Goal: Communication & Community: Participate in discussion

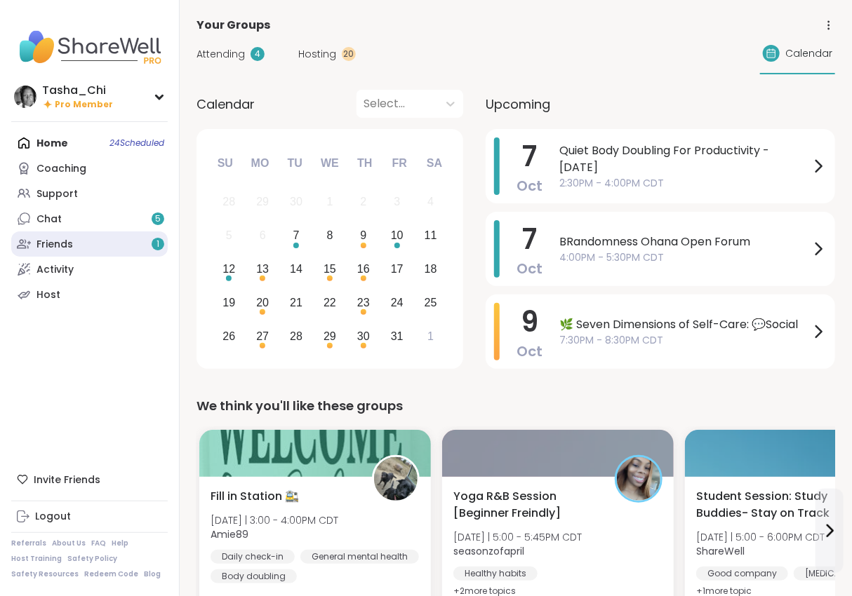
click at [59, 247] on div "Friends 1" at bounding box center [54, 245] width 36 height 14
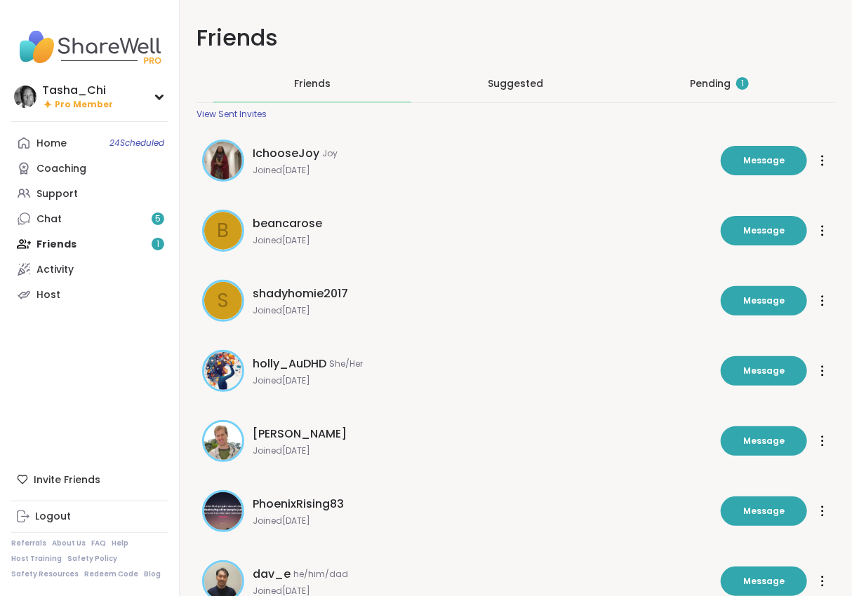
click at [729, 88] on div "Pending 1" at bounding box center [719, 83] width 59 height 14
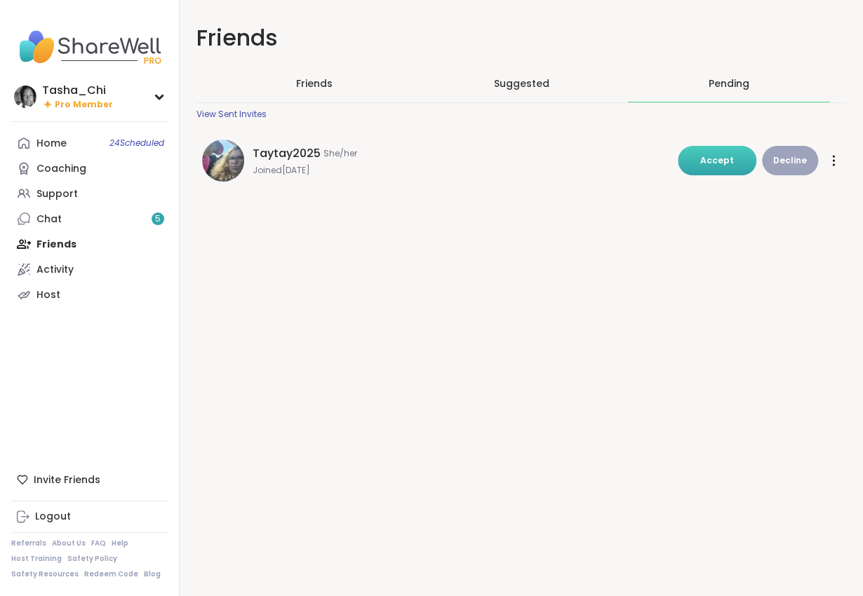
drag, startPoint x: 710, startPoint y: 171, endPoint x: 375, endPoint y: 164, distance: 335.5
click at [710, 171] on button "Accept" at bounding box center [717, 160] width 79 height 29
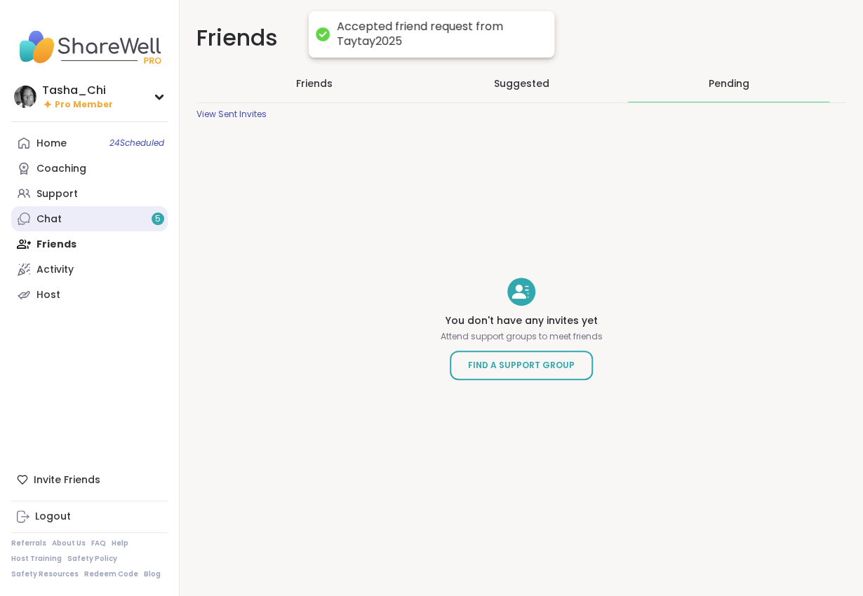
click at [81, 218] on link "Chat 5" at bounding box center [89, 218] width 156 height 25
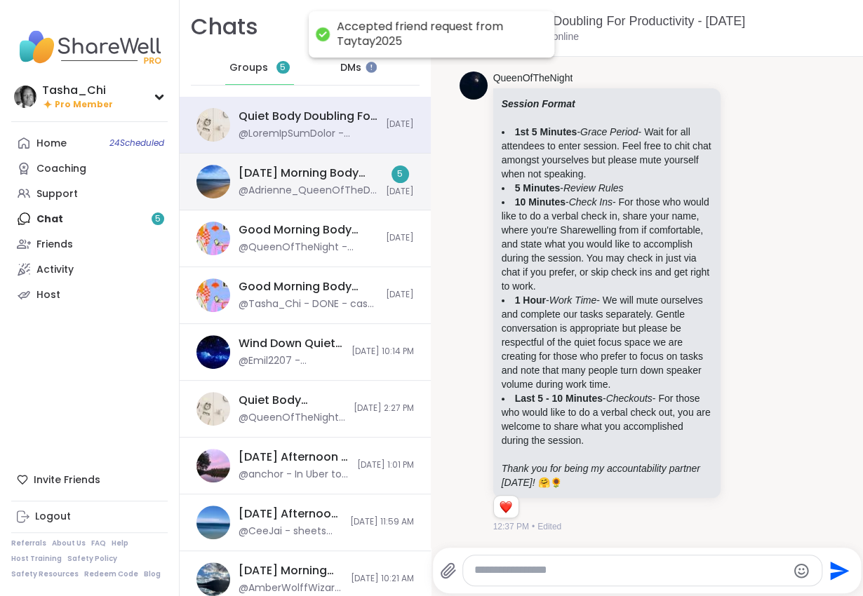
click at [304, 180] on div "Tuesday Morning Body Doublers and Chillers!, Oct 07" at bounding box center [308, 173] width 139 height 15
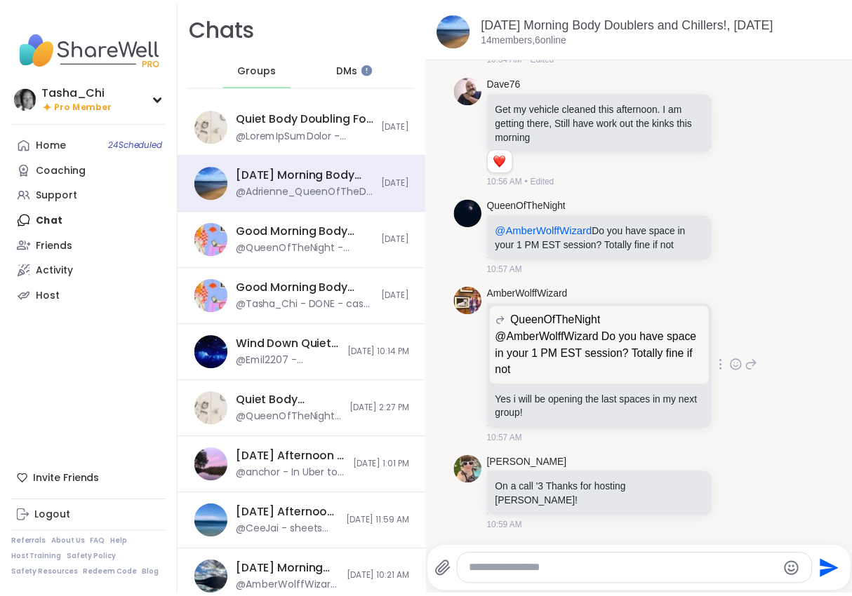
scroll to position [2439, 0]
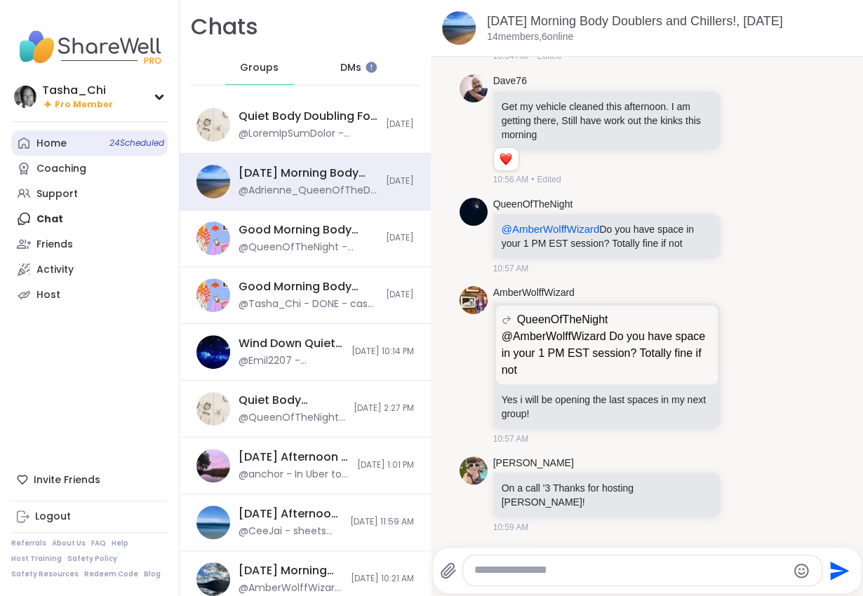
click at [93, 151] on link "Home 24 Scheduled" at bounding box center [89, 143] width 156 height 25
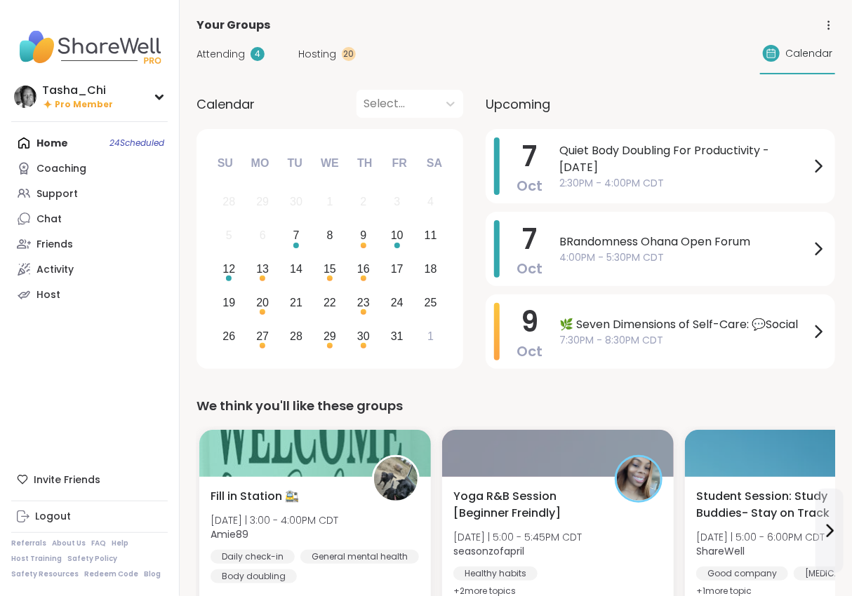
click at [215, 51] on span "Attending" at bounding box center [220, 54] width 48 height 15
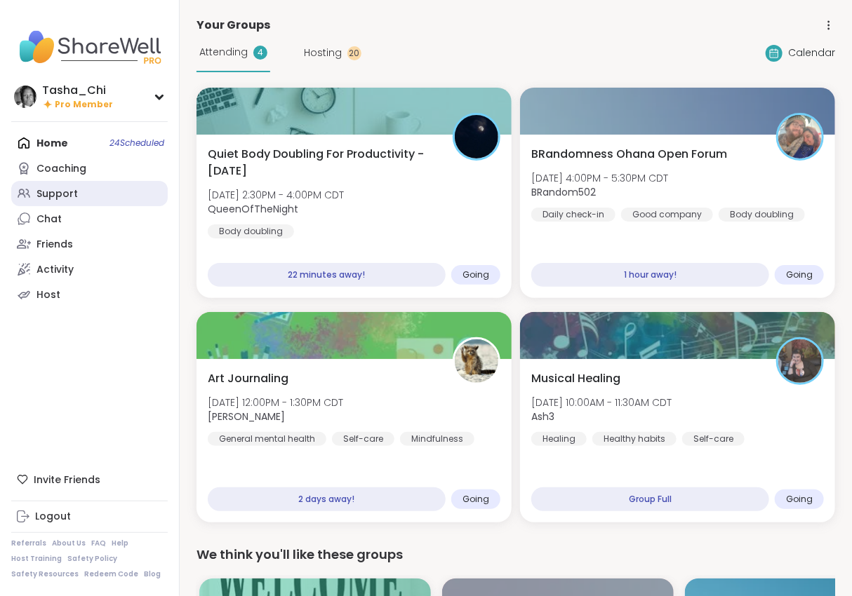
click at [73, 196] on div "Support" at bounding box center [56, 194] width 41 height 14
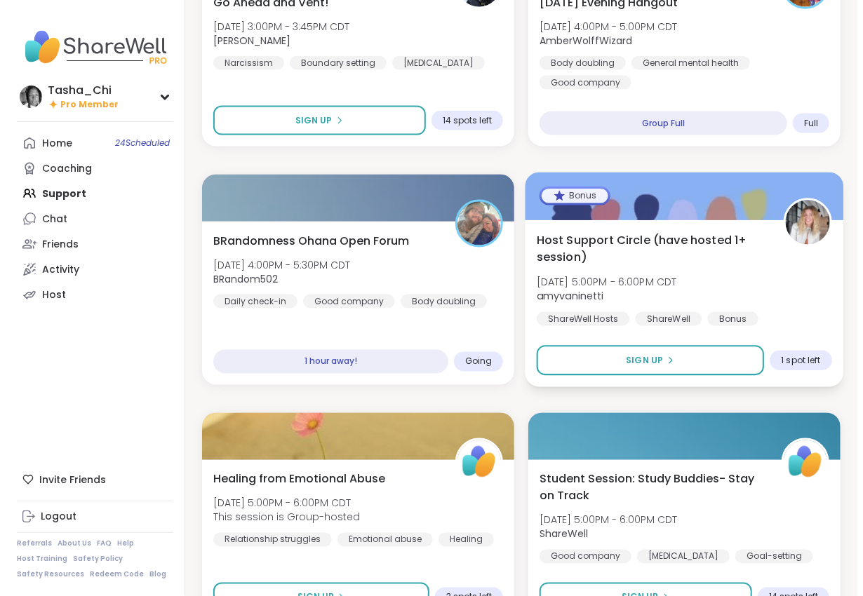
scroll to position [772, 0]
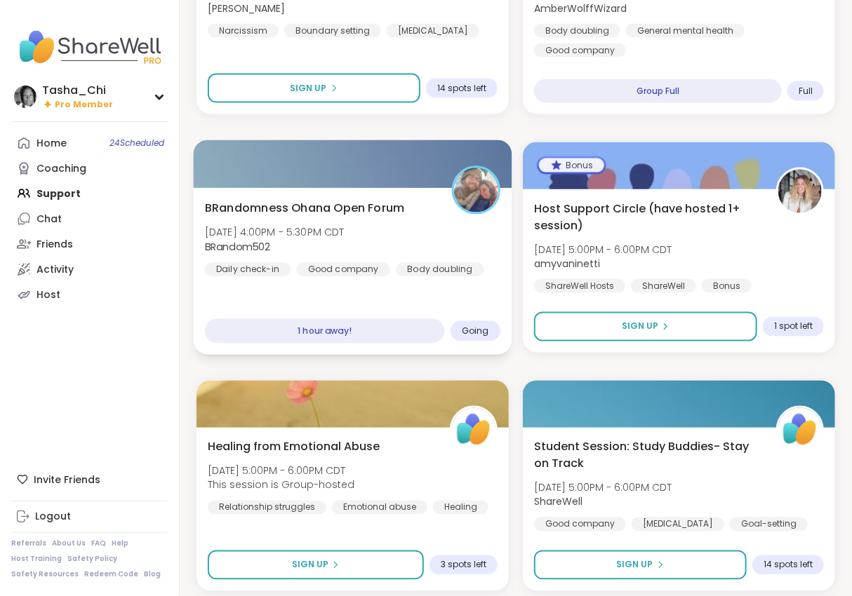
click at [460, 235] on div "BRandomness Ohana Open Forum Tue, Oct 07 | 4:00PM - 5:30PM CDT BRandom502 Daily…" at bounding box center [352, 237] width 295 height 77
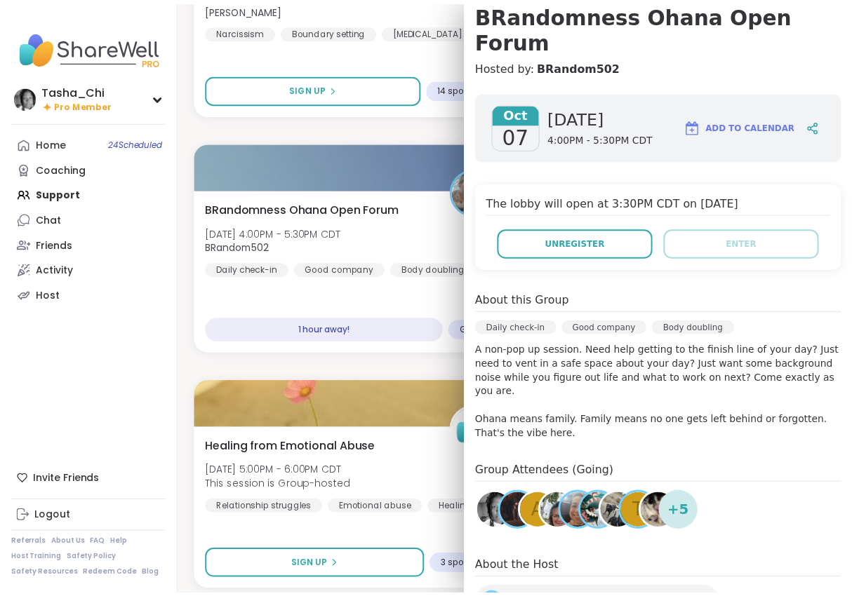
scroll to position [0, 0]
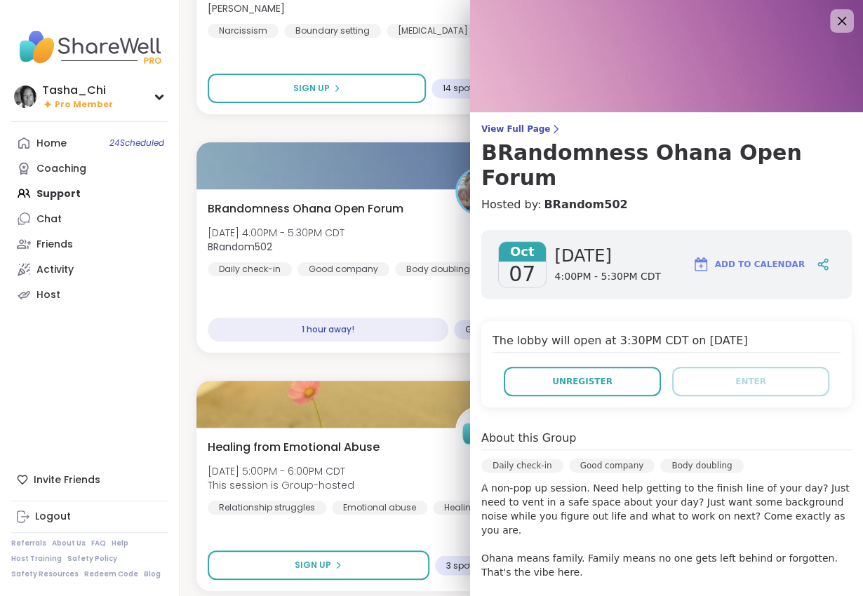
click at [833, 24] on icon at bounding box center [842, 21] width 18 height 18
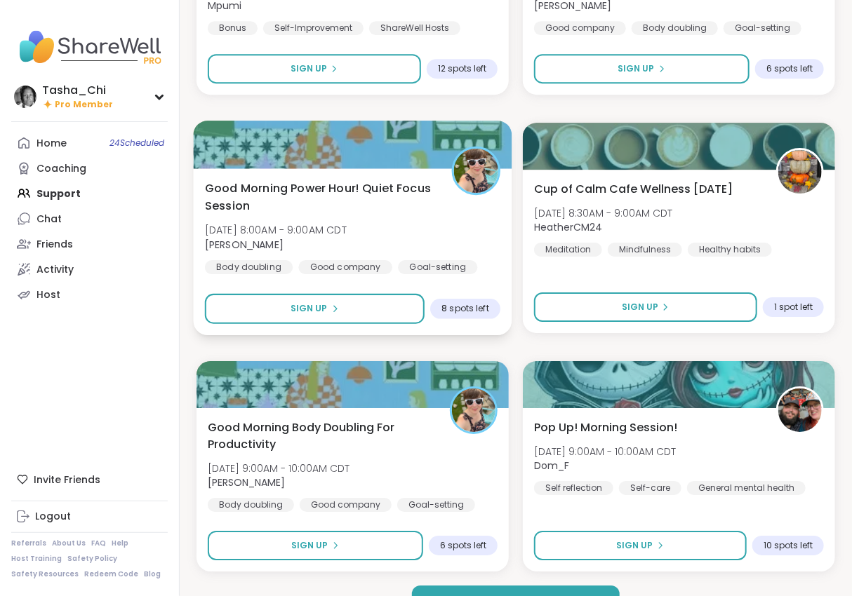
scroll to position [3926, 0]
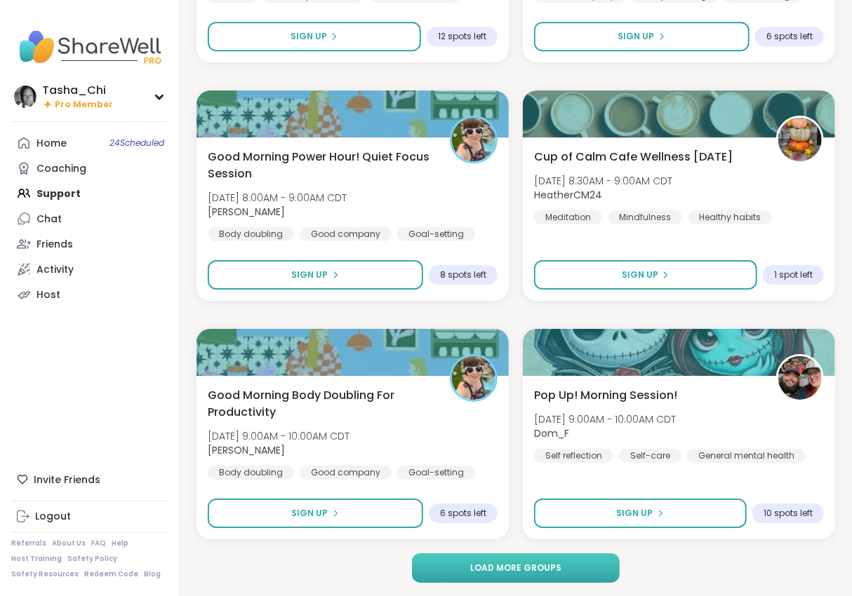
click at [531, 571] on span "Load more groups" at bounding box center [515, 568] width 91 height 13
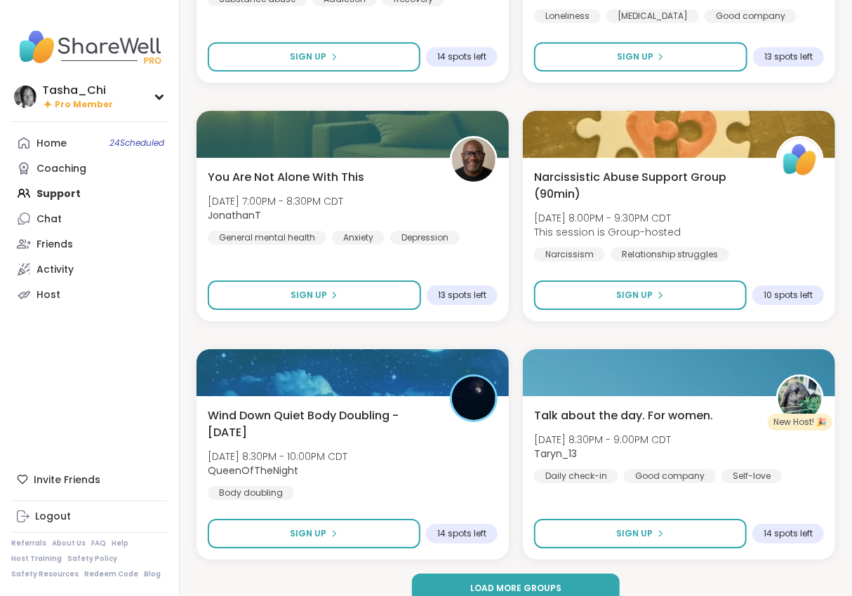
scroll to position [8220, 0]
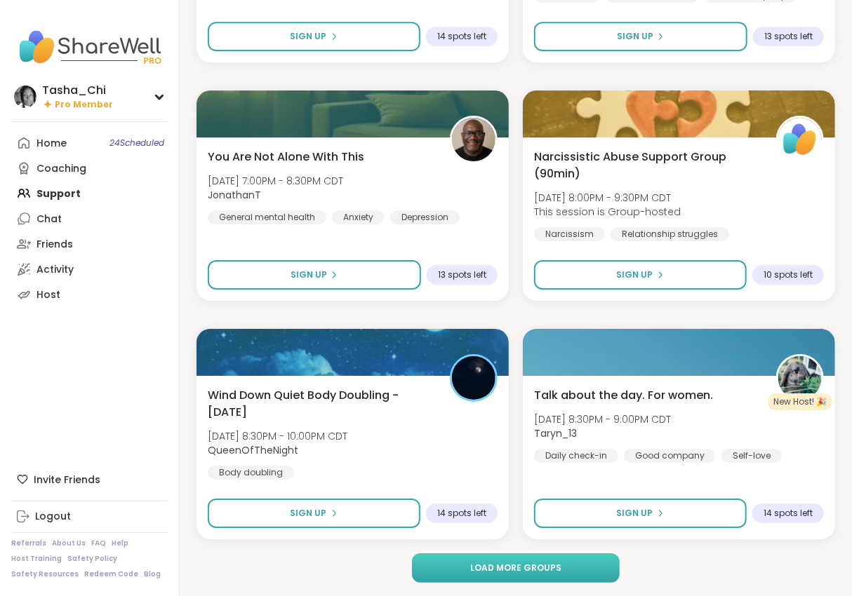
click at [496, 569] on span "Load more groups" at bounding box center [515, 568] width 91 height 13
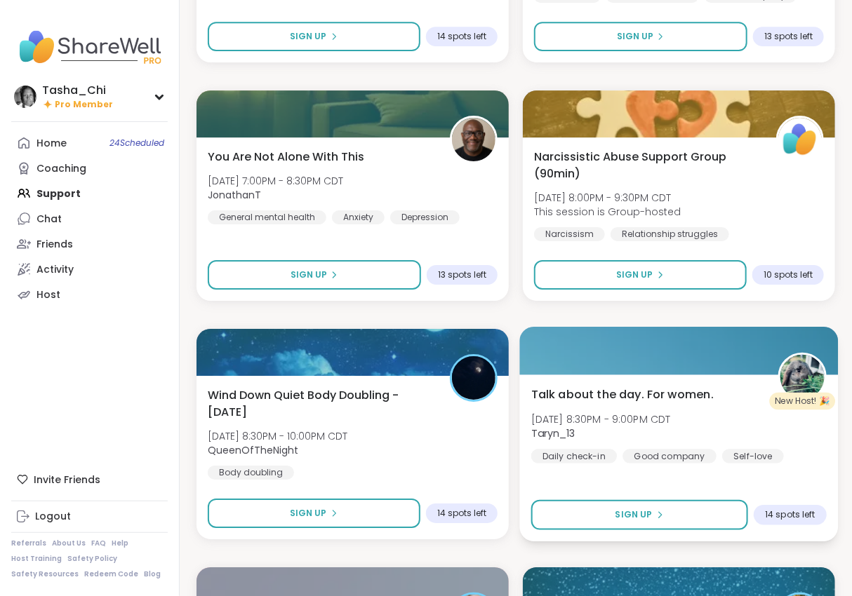
click at [666, 395] on span "Talk about the day. For women." at bounding box center [622, 394] width 182 height 17
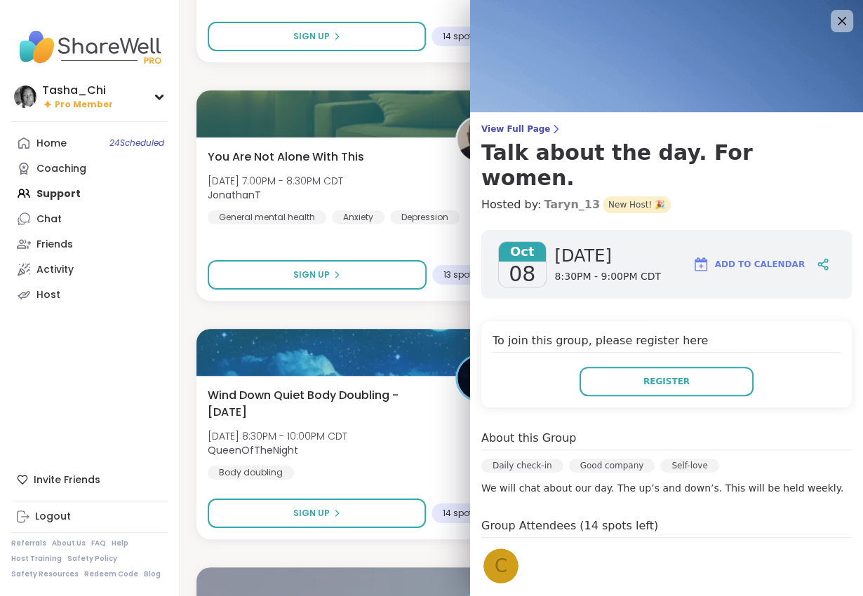
click at [544, 196] on link "Taryn_13" at bounding box center [572, 204] width 56 height 17
click at [833, 20] on icon at bounding box center [842, 21] width 18 height 18
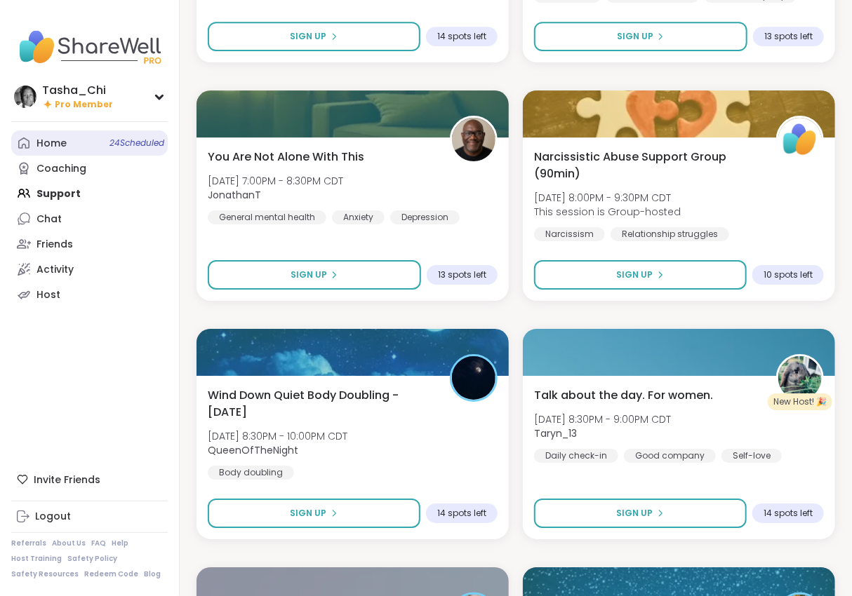
click at [44, 144] on div "Home 24 Scheduled" at bounding box center [51, 144] width 30 height 14
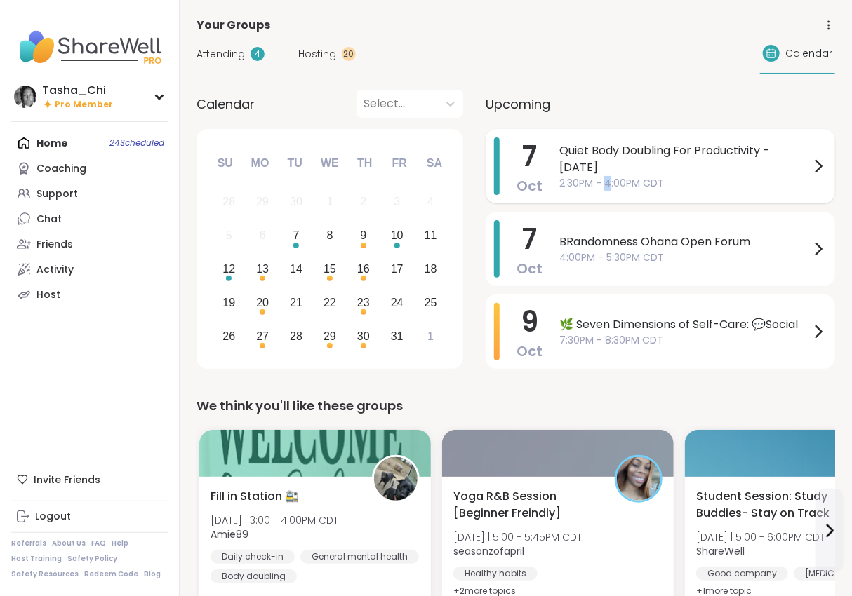
click at [604, 187] on span "2:30PM - 4:00PM CDT" at bounding box center [684, 183] width 251 height 15
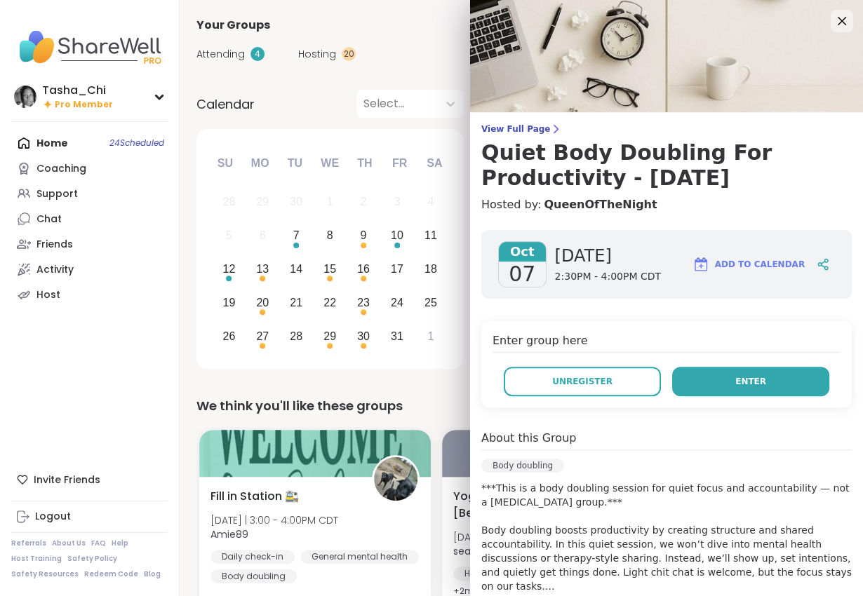
click at [709, 373] on button "Enter" at bounding box center [750, 381] width 157 height 29
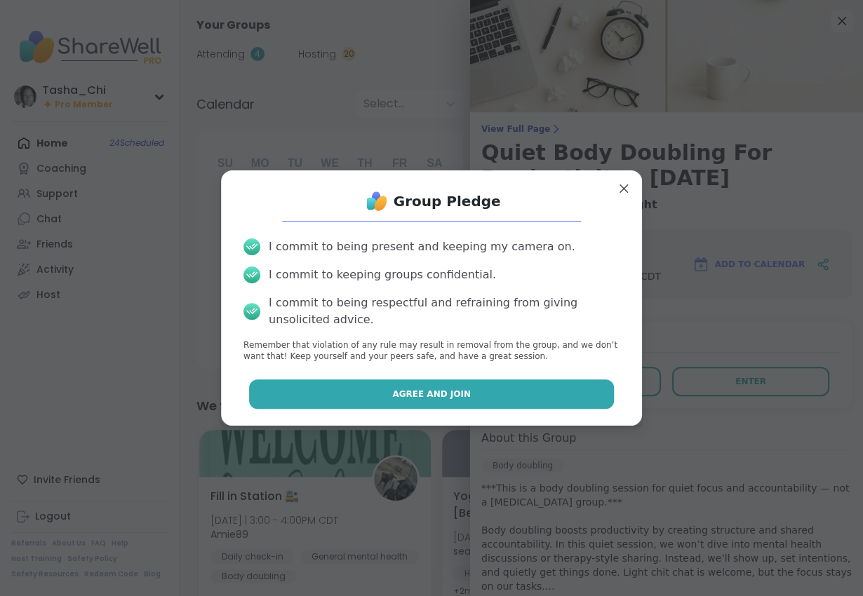
click at [380, 395] on button "Agree and Join" at bounding box center [432, 394] width 366 height 29
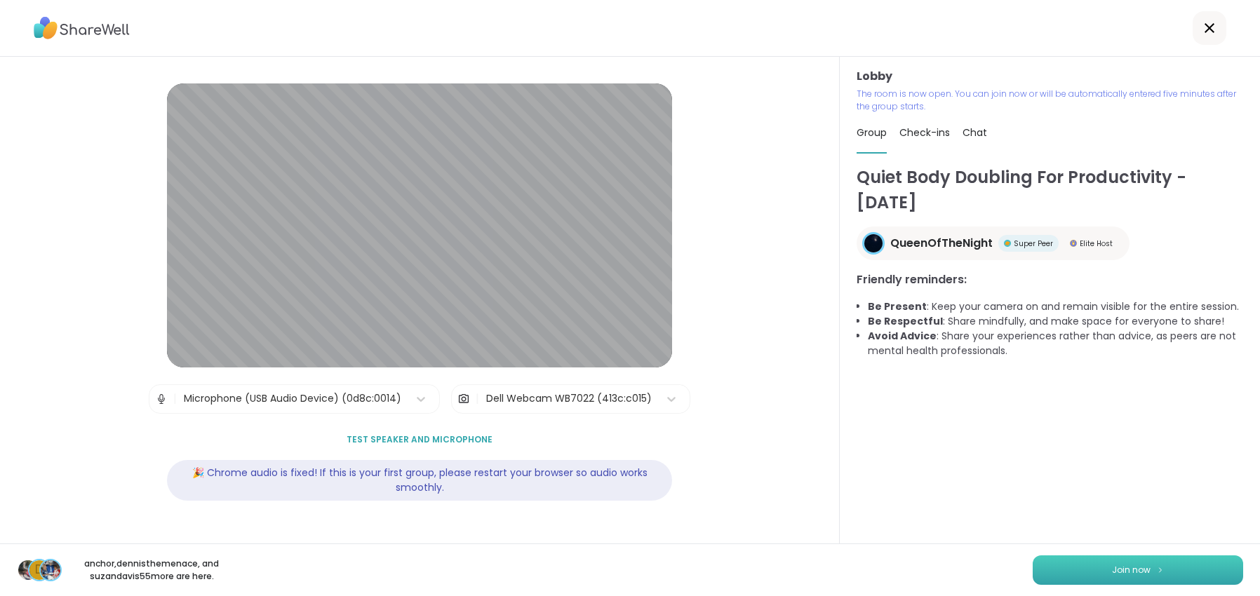
click at [851, 572] on button "Join now" at bounding box center [1138, 570] width 211 height 29
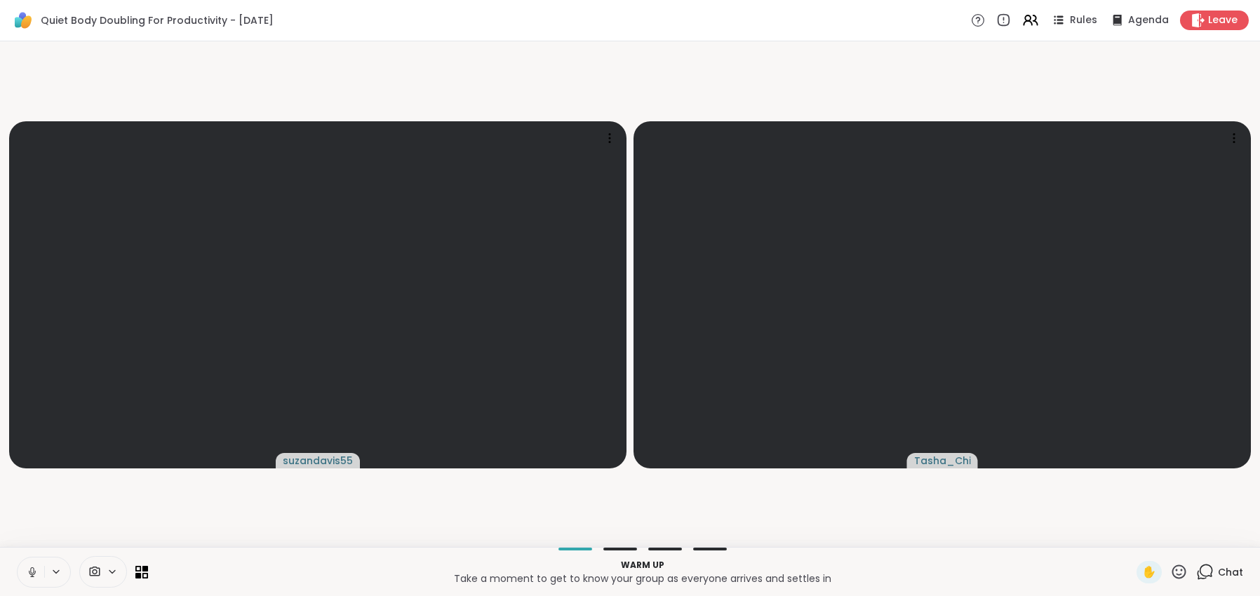
click at [29, 572] on icon at bounding box center [32, 573] width 7 height 4
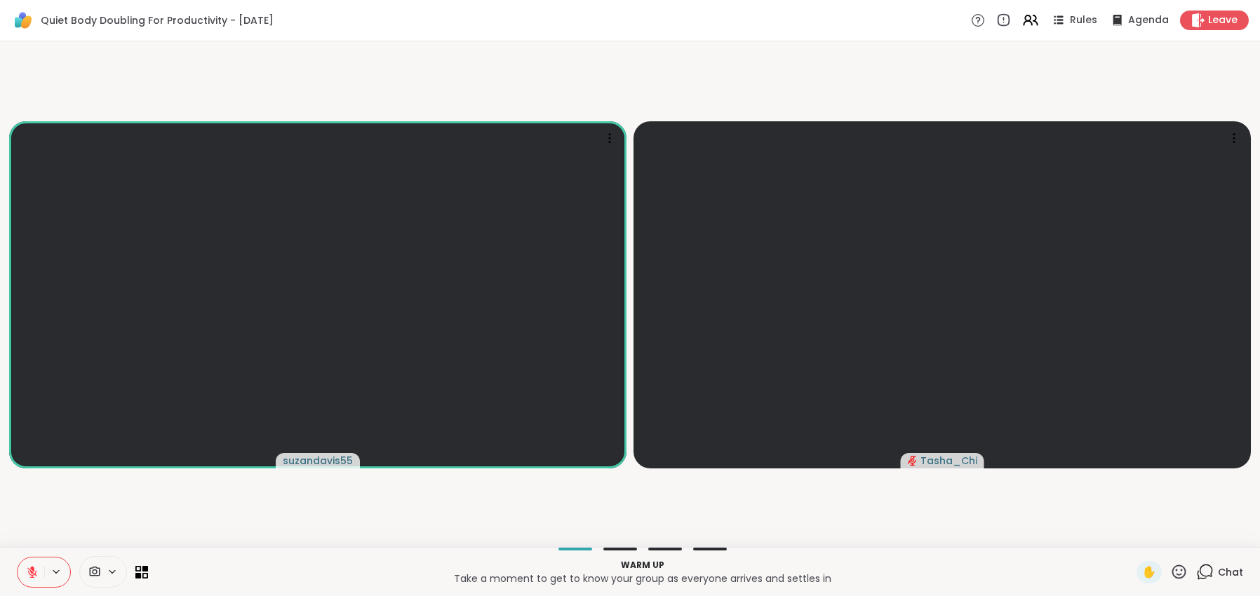
click at [58, 566] on div at bounding box center [44, 572] width 54 height 31
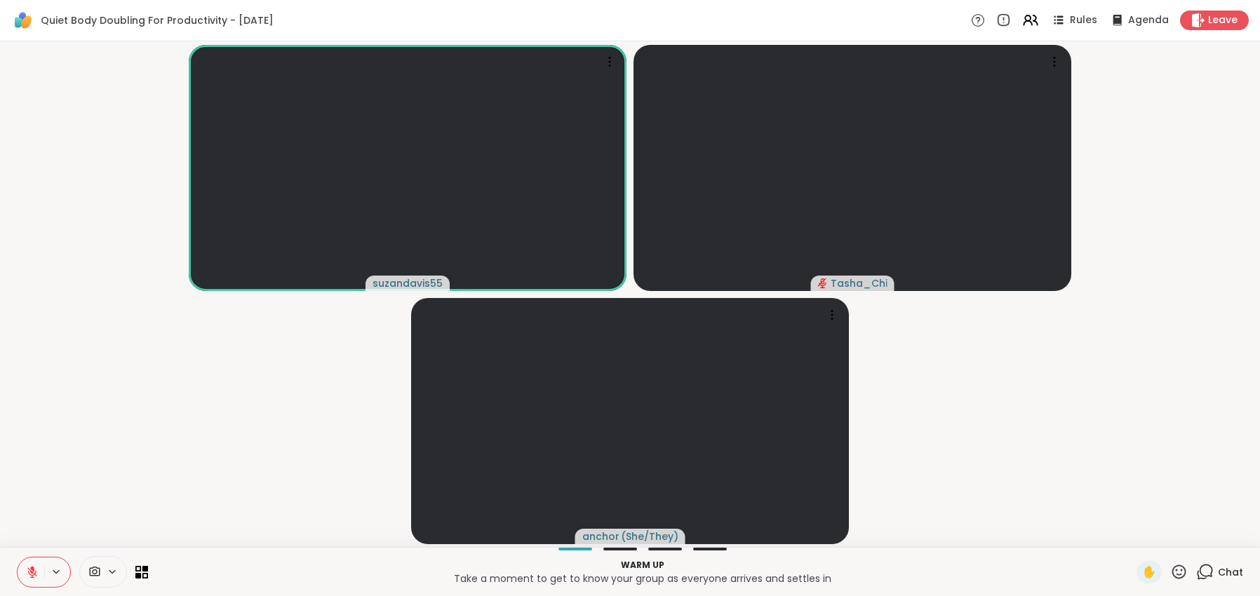
click at [55, 572] on icon at bounding box center [56, 572] width 11 height 12
click at [75, 528] on div "Default - Microphone (USB Audio Device)" at bounding box center [27, 522] width 227 height 17
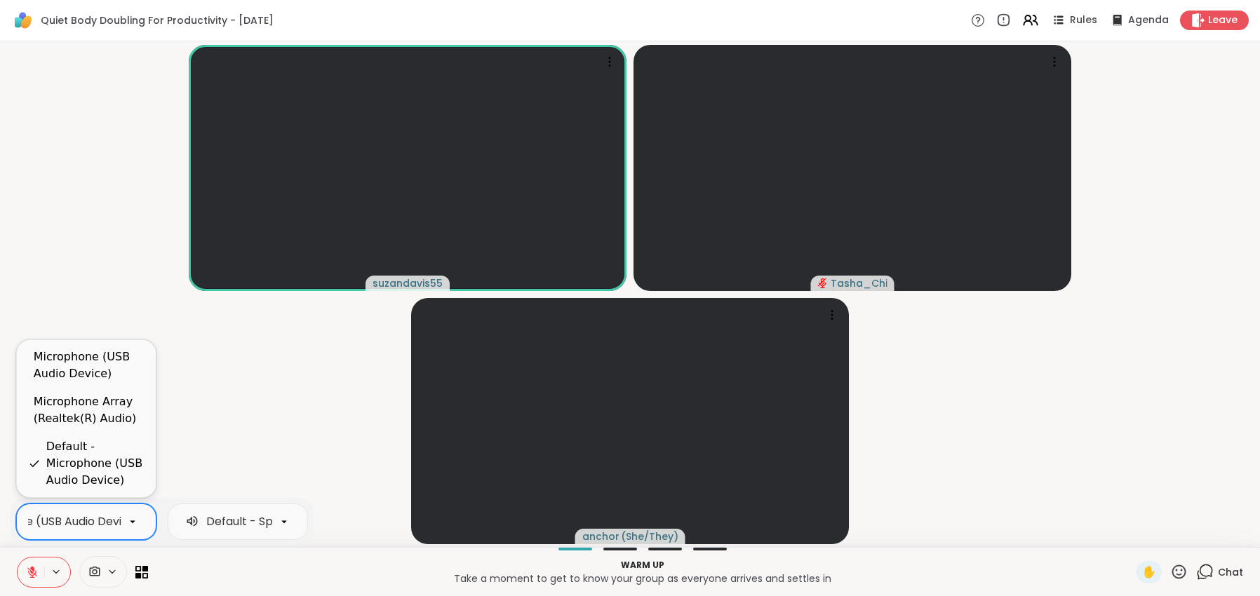
click at [107, 416] on div "Microphone Array (Realtek(R) Audio)" at bounding box center [89, 411] width 111 height 34
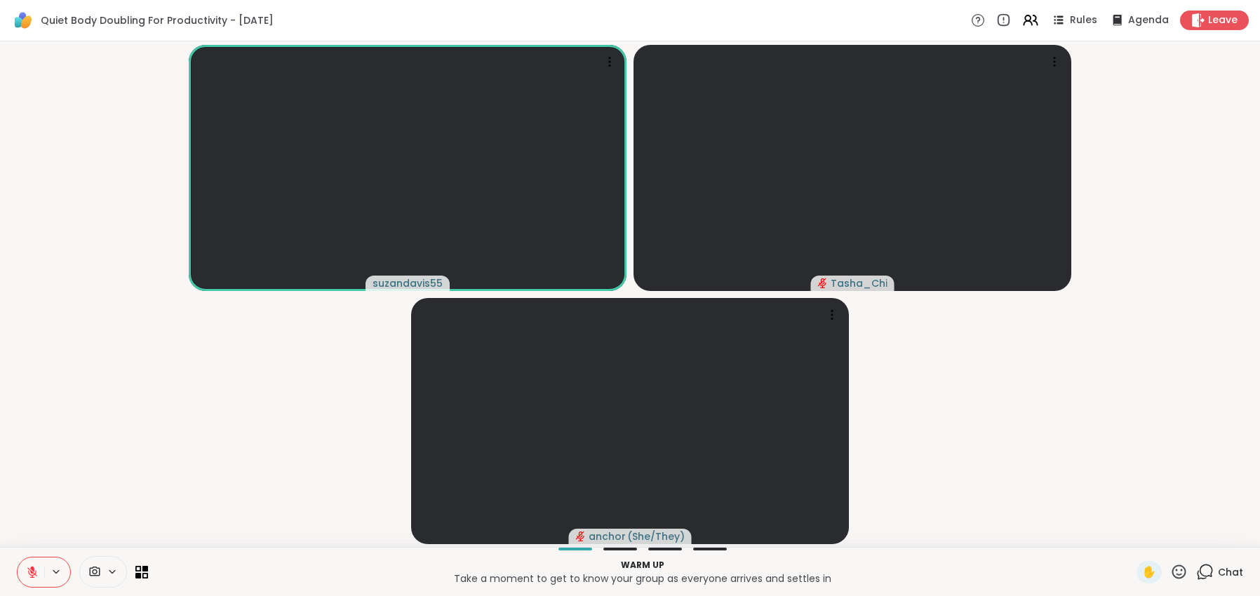
click at [354, 448] on video-player-container "suzandavis55 Tasha_Chi anchor ( She/They )" at bounding box center [630, 294] width 1244 height 495
click at [428, 558] on div "Warm up Take a moment to get to know your group as everyone arrives and settles…" at bounding box center [642, 572] width 972 height 32
click at [318, 540] on video-player-container "suzandavis55 Tasha_Chi anchor ( She/They )" at bounding box center [630, 294] width 1244 height 495
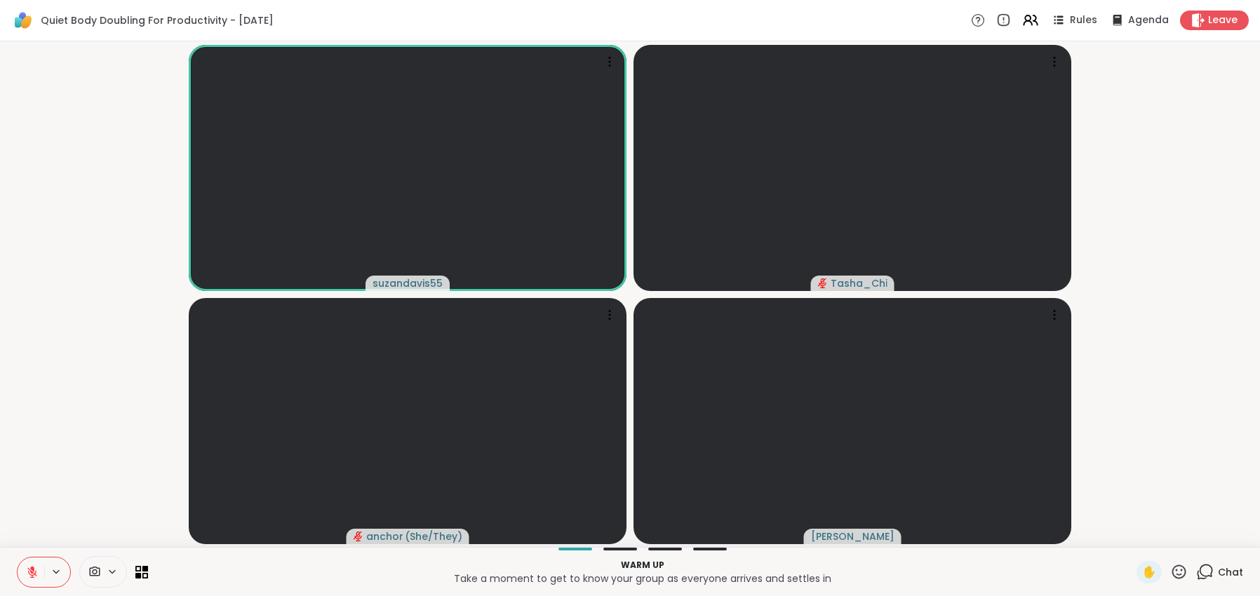
click at [113, 261] on video-player-container "suzandavis55 Tasha_Chi anchor ( She/They ) Adrienne_QueenOfTheDawn" at bounding box center [630, 294] width 1244 height 495
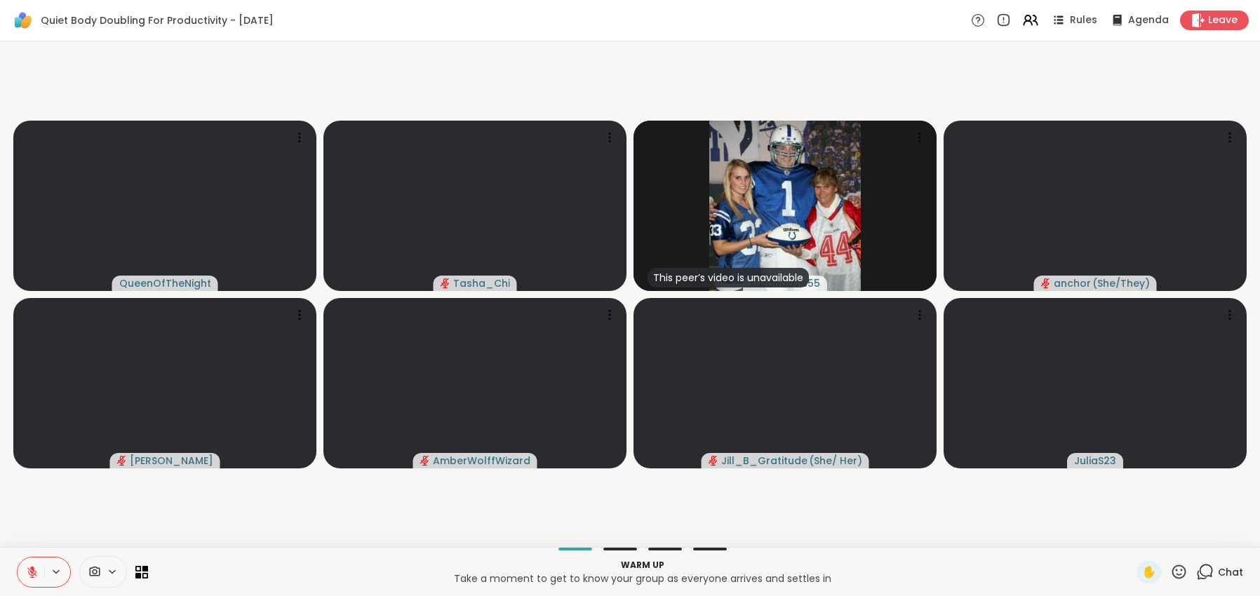
click at [851, 526] on video-player-container "QueenOfTheNight Tasha_Chi This peer’s video is unavailable suzandavis55 anchor …" at bounding box center [630, 294] width 1244 height 495
click at [528, 533] on video-player-container "QueenOfTheNight Tasha_Chi This peer’s video is unavailable suzandavis55 anchor …" at bounding box center [630, 294] width 1244 height 495
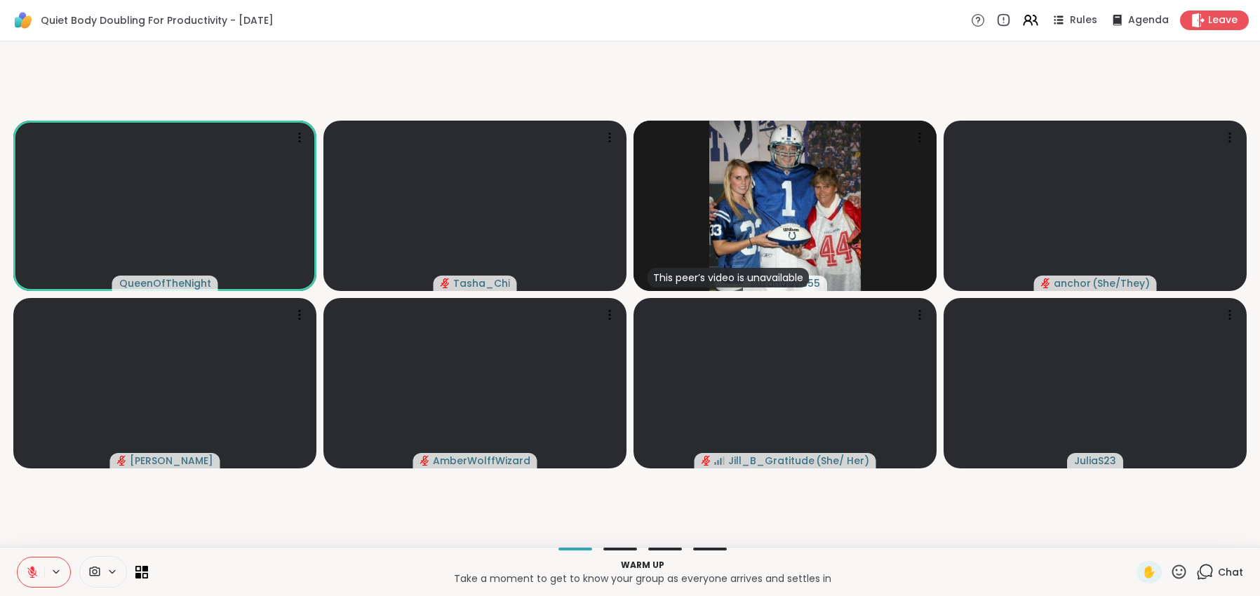
click at [335, 532] on video-player-container "QueenOfTheNight Tasha_Chi This peer’s video is unavailable suzandavis55 anchor …" at bounding box center [630, 294] width 1244 height 495
click at [133, 526] on video-player-container "QueenOfTheNight Tasha_Chi This peer’s video is unavailable suzandavis55 anchor …" at bounding box center [630, 294] width 1244 height 495
click at [851, 578] on span "Chat" at bounding box center [1230, 573] width 25 height 14
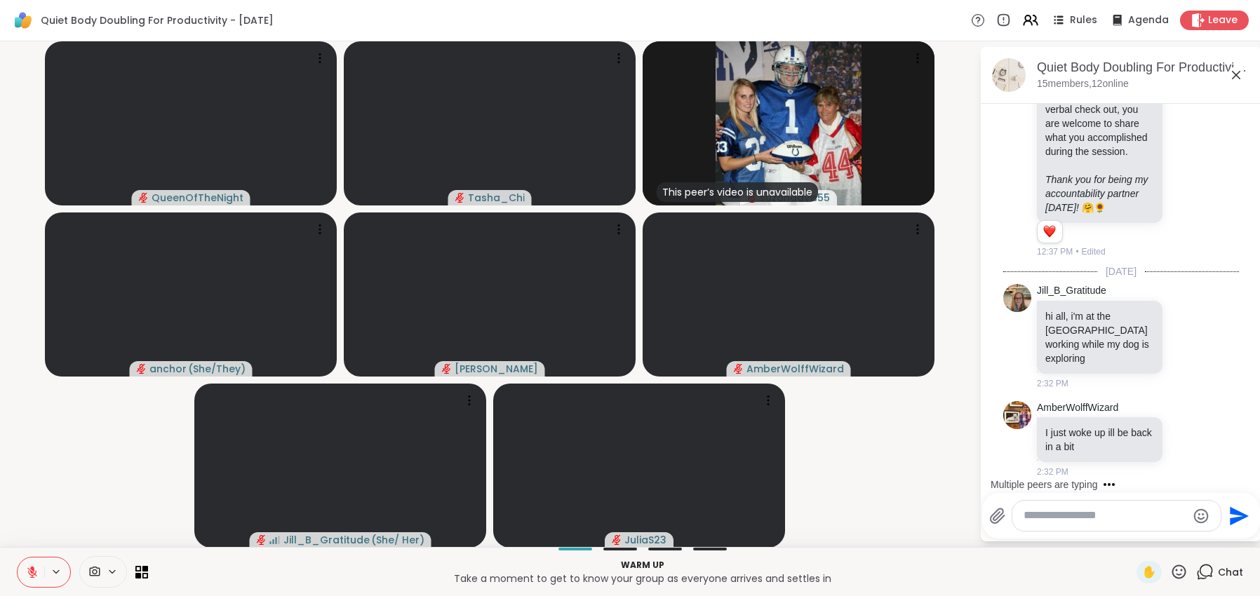
scroll to position [1588, 0]
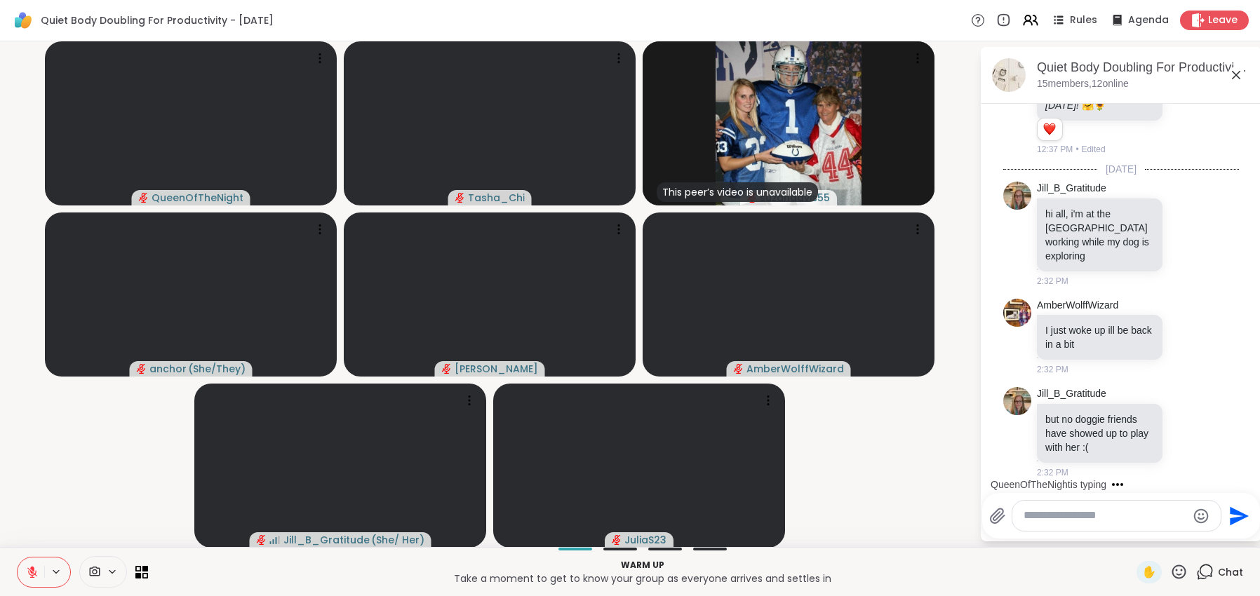
click at [851, 521] on textarea "Type your message" at bounding box center [1106, 516] width 164 height 15
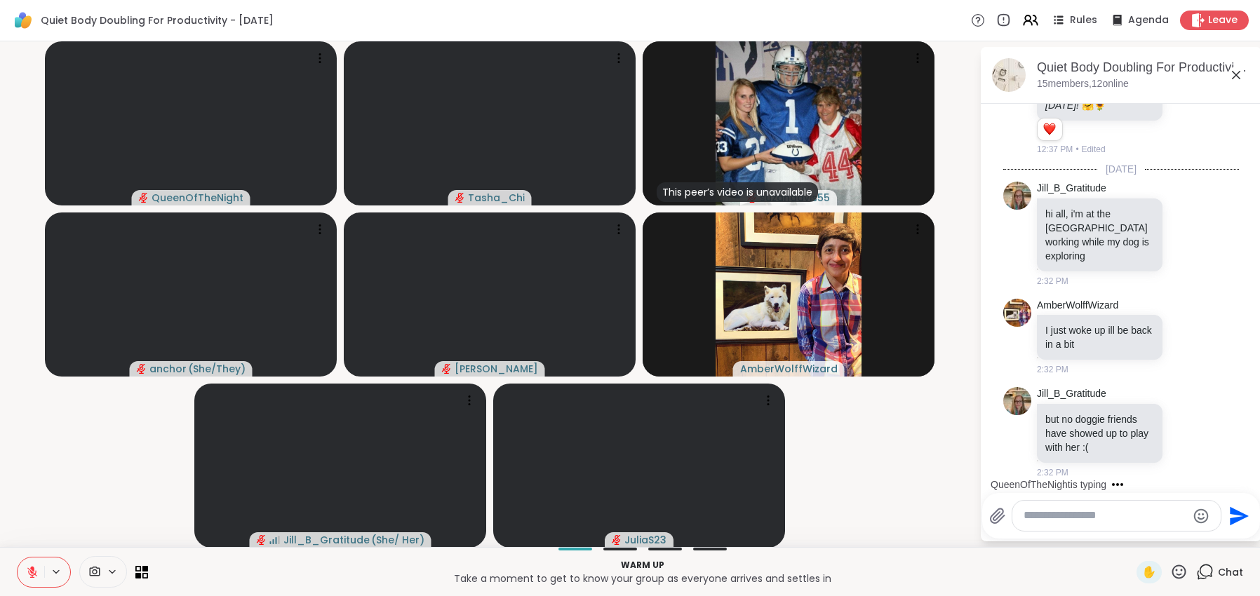
paste textarea "**********"
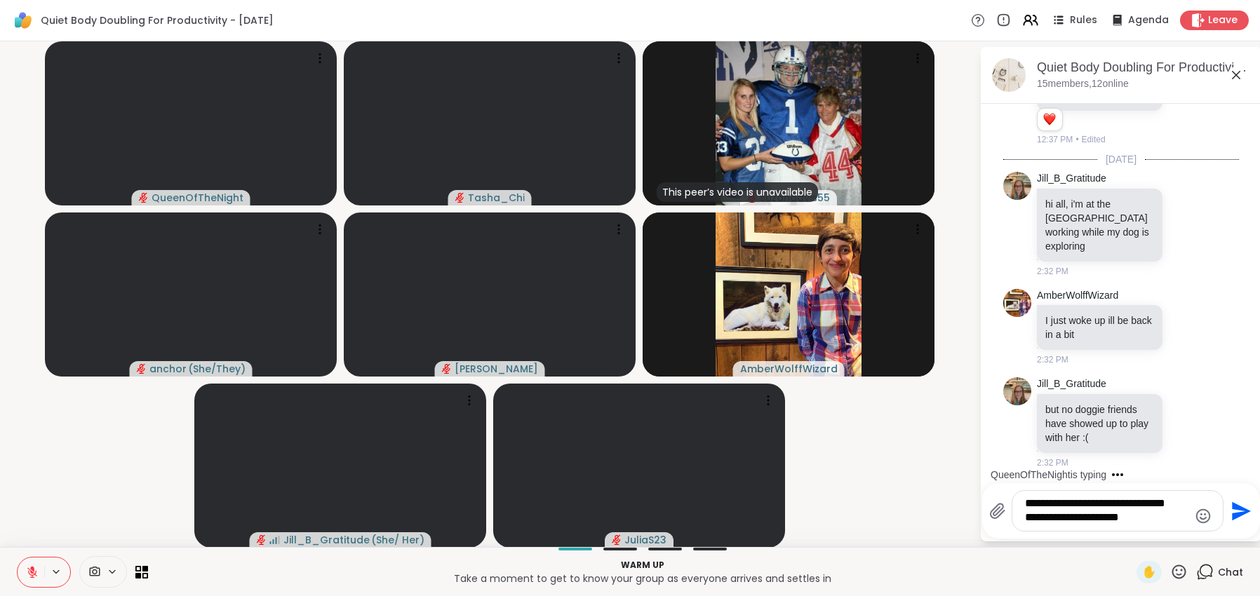
type textarea "**********"
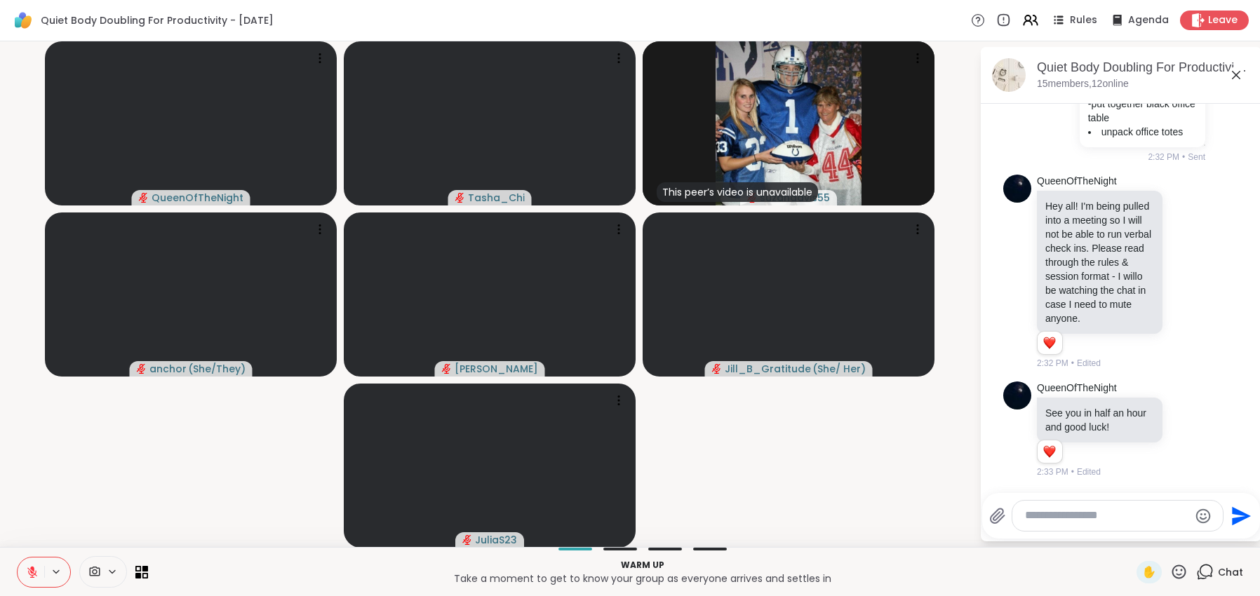
scroll to position [2034, 0]
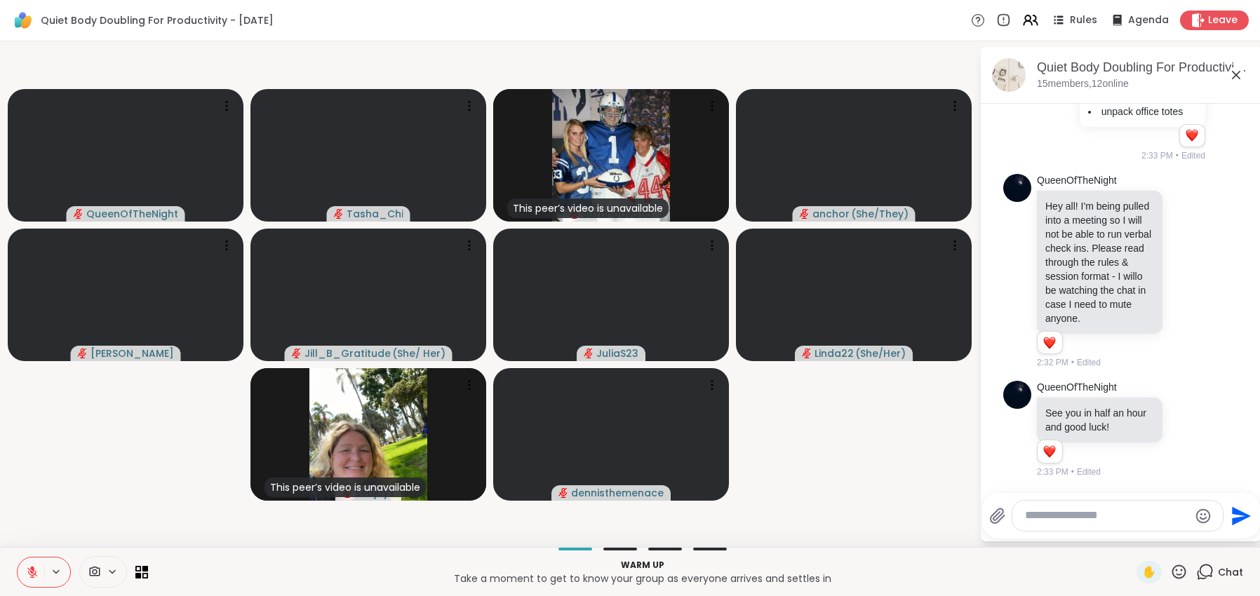
click at [851, 448] on video-player-container "QueenOfTheNight Tasha_Chi This peer’s video is unavailable suzandavis55 anchor …" at bounding box center [489, 294] width 963 height 495
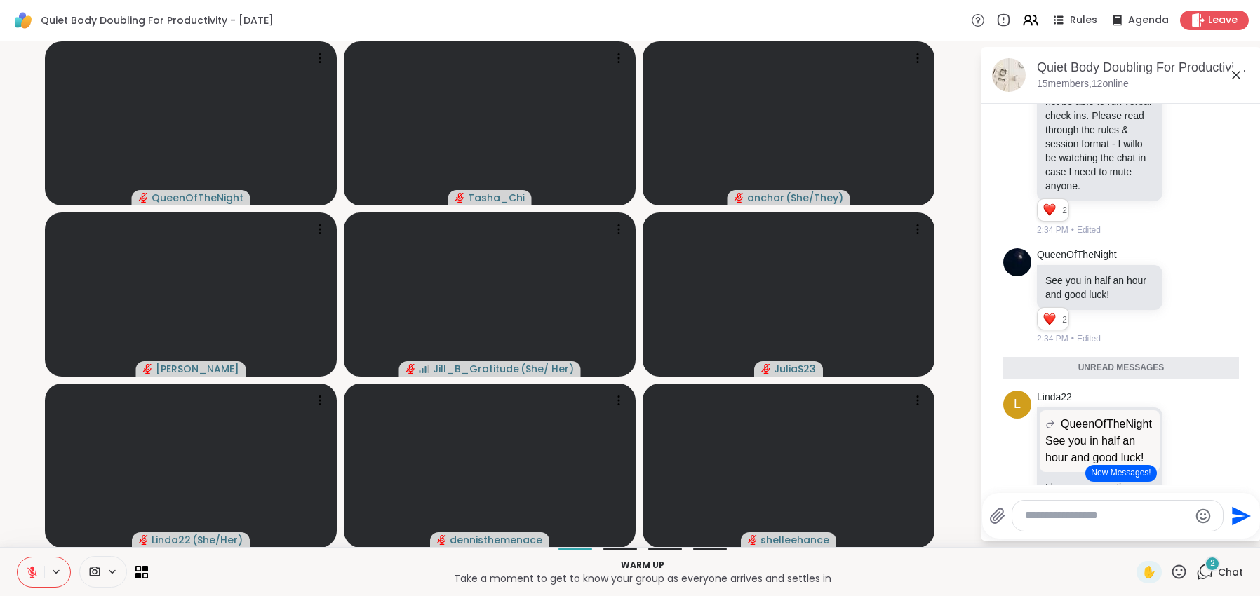
scroll to position [2301, 0]
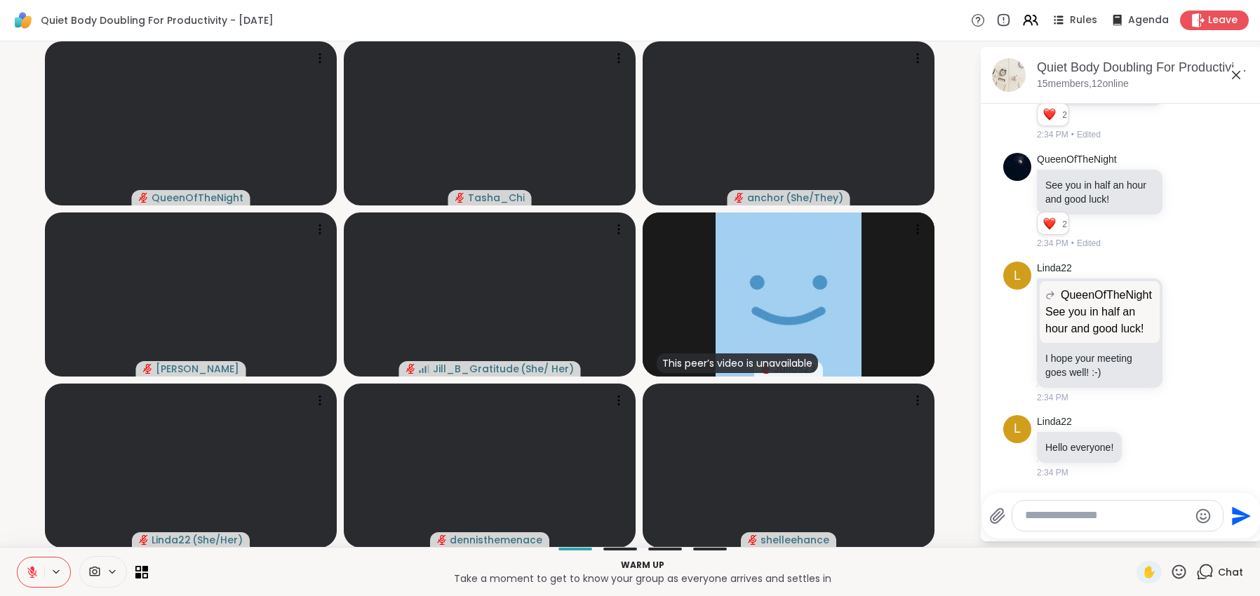
click at [114, 567] on icon at bounding box center [112, 572] width 11 height 12
click at [125, 525] on div at bounding box center [133, 522] width 24 height 24
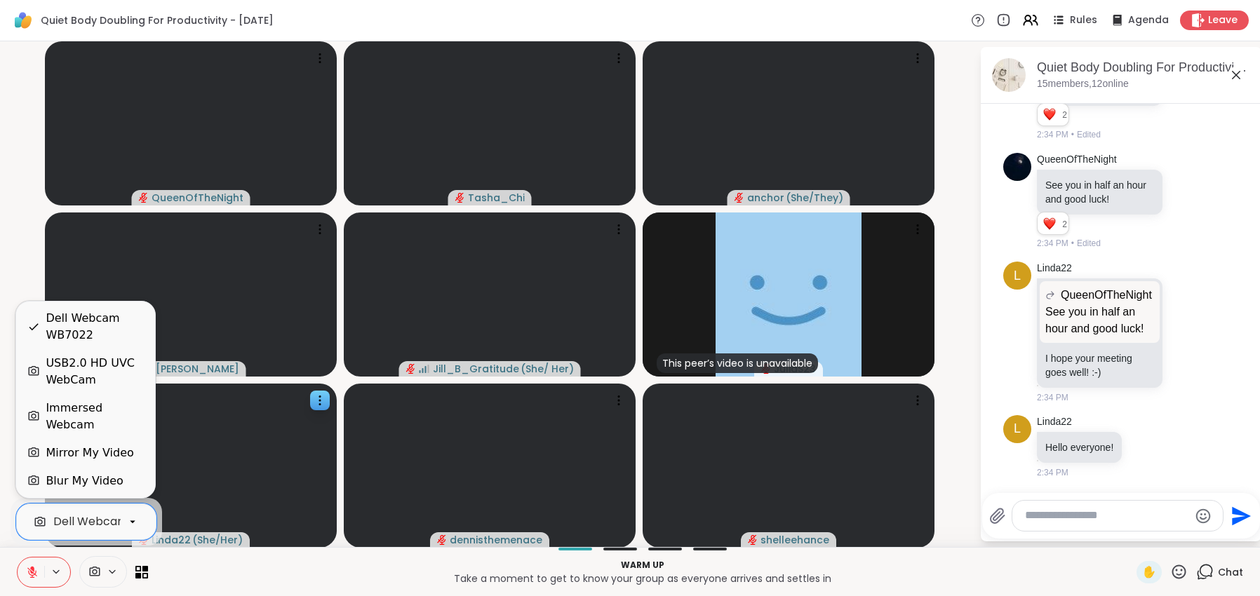
click at [122, 389] on div "USB2.0 HD UVC WebCam" at bounding box center [95, 372] width 98 height 34
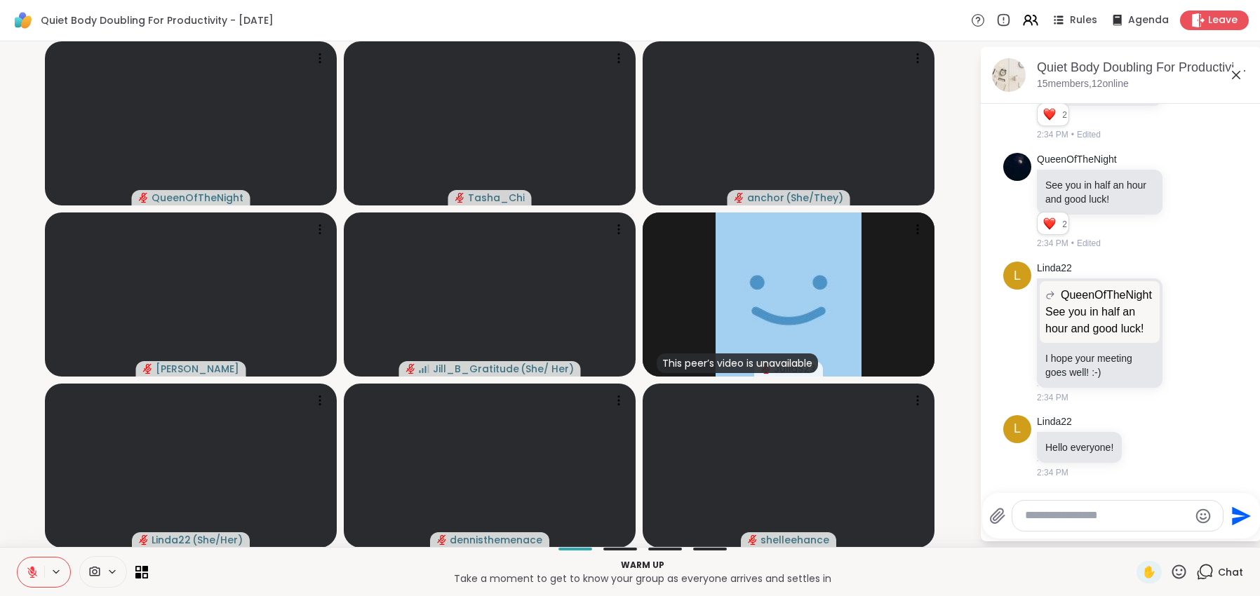
click at [275, 580] on p "Take a moment to get to know your group as everyone arrives and settles in" at bounding box center [642, 579] width 972 height 14
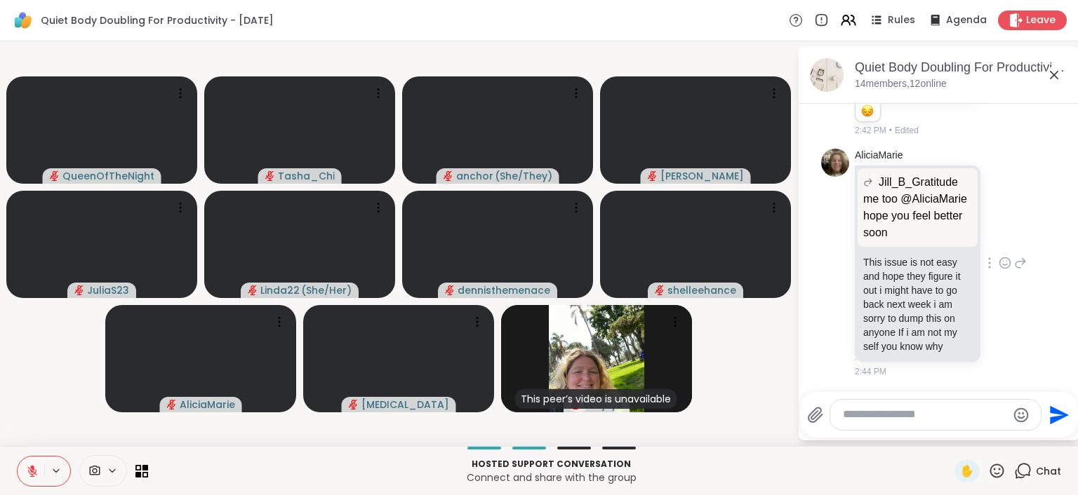
scroll to position [4386, 0]
click at [851, 256] on icon at bounding box center [1005, 263] width 13 height 14
click at [851, 227] on button "Select Reaction: Heart" at bounding box center [1005, 241] width 28 height 28
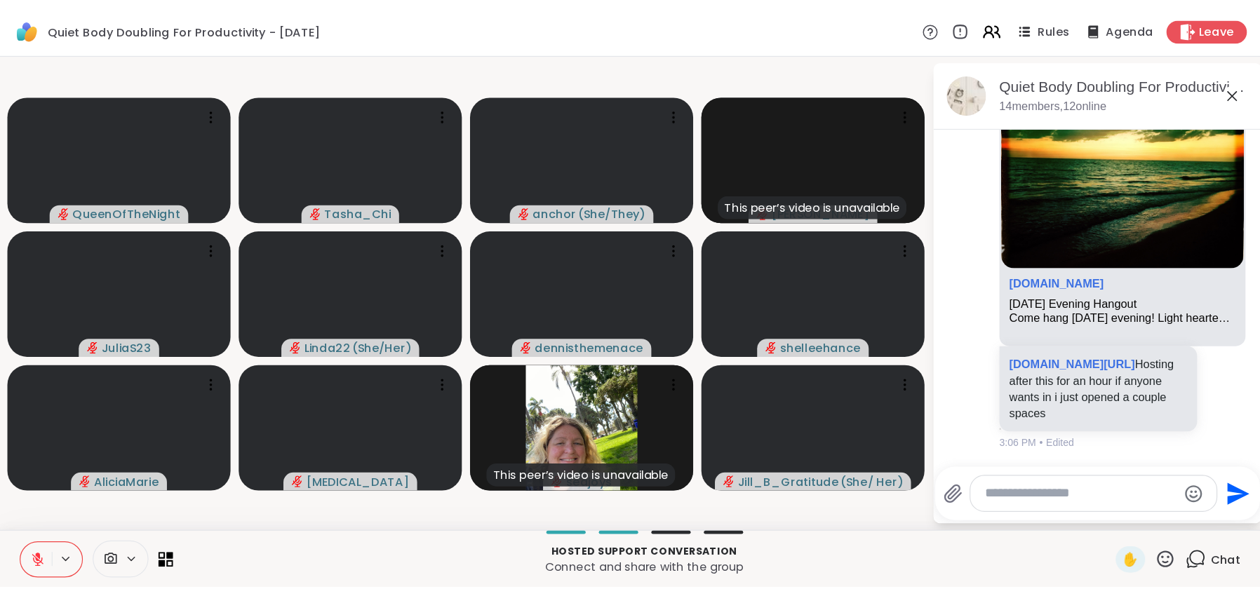
scroll to position [6011, 0]
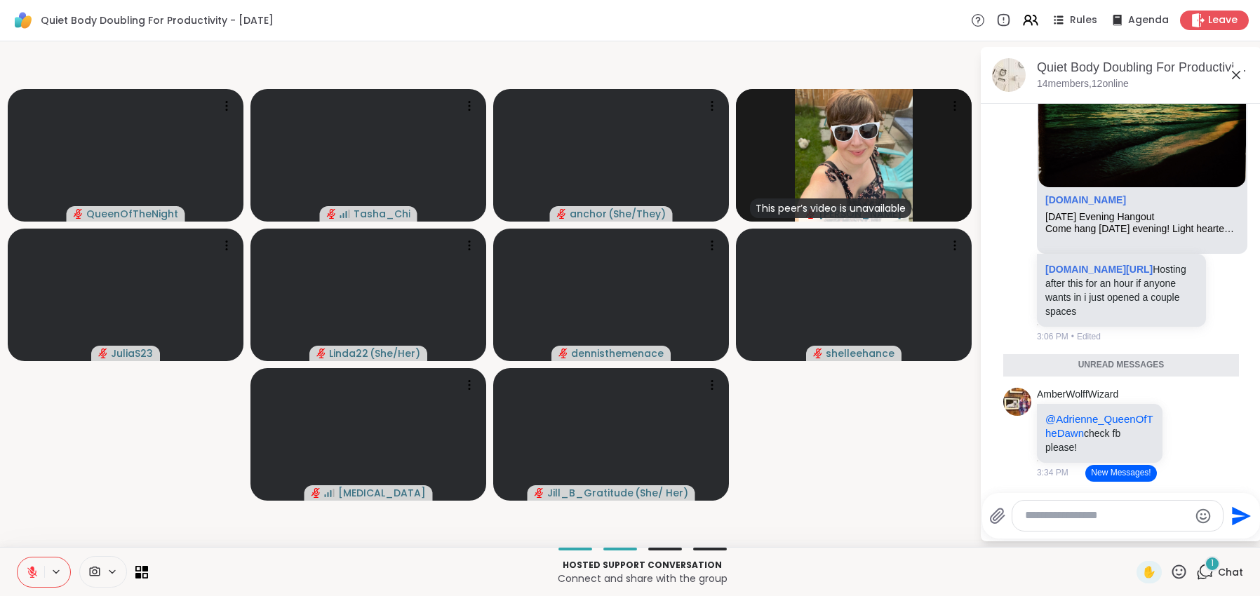
click at [107, 568] on icon at bounding box center [112, 572] width 11 height 12
click at [128, 519] on icon at bounding box center [132, 522] width 13 height 13
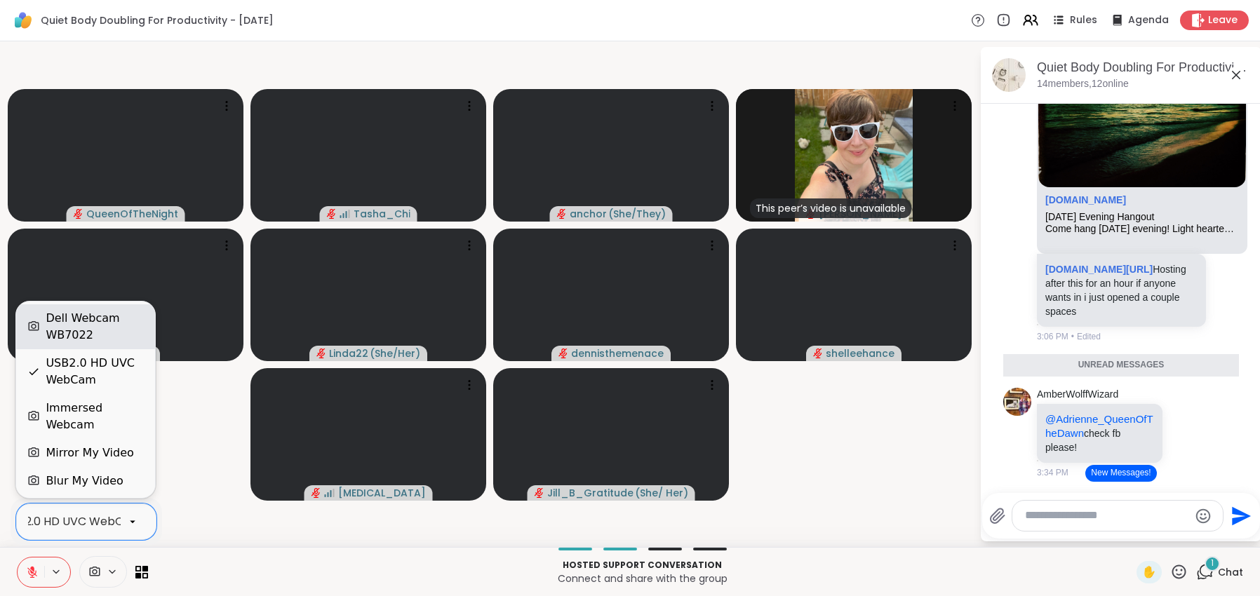
click at [114, 344] on div "Dell Webcam WB7022" at bounding box center [95, 327] width 98 height 34
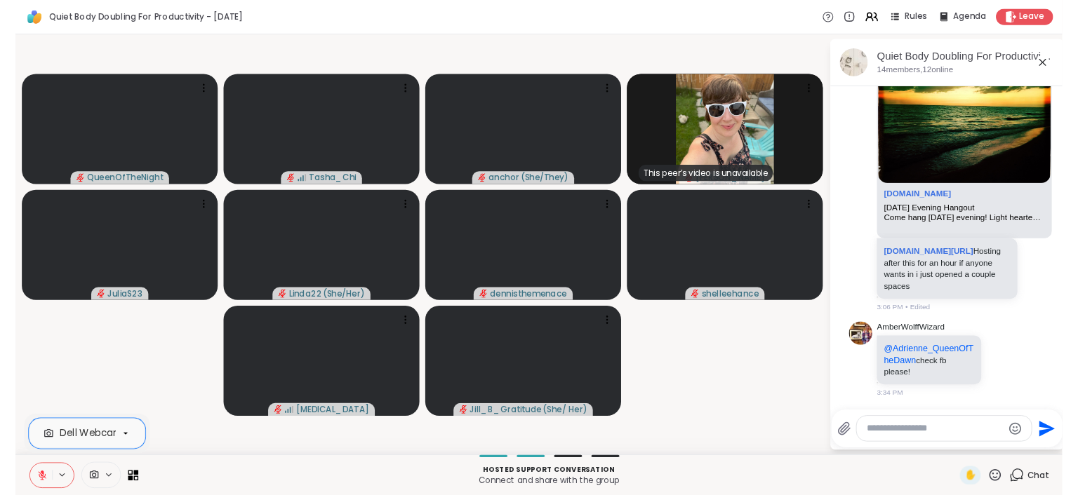
scroll to position [6246, 0]
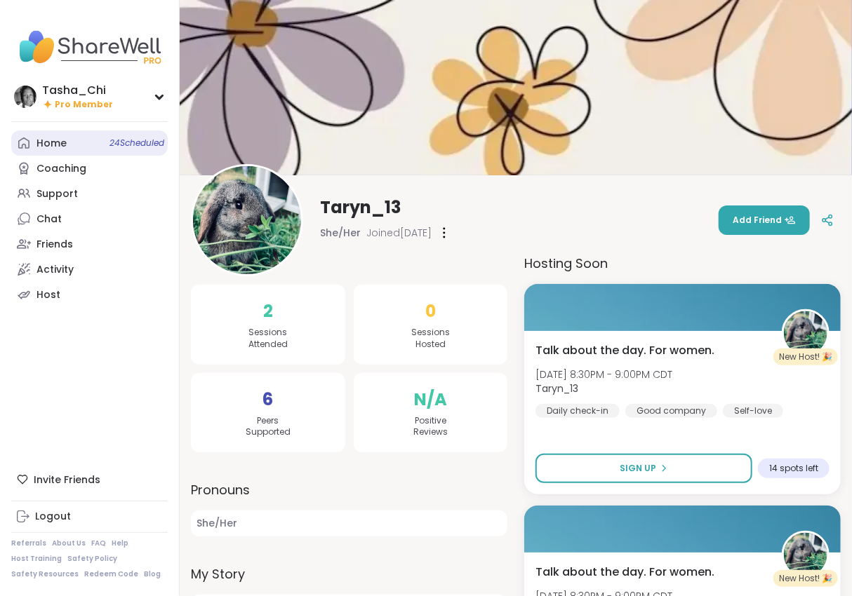
click at [116, 142] on span "24 Scheduled" at bounding box center [136, 143] width 55 height 11
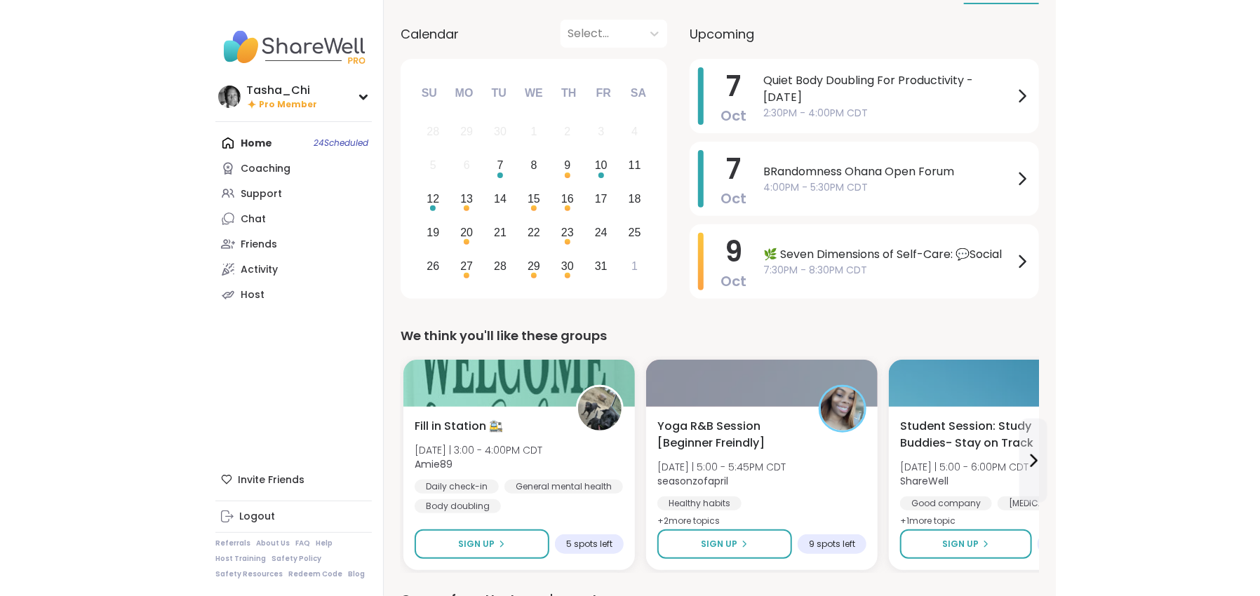
scroll to position [140, 0]
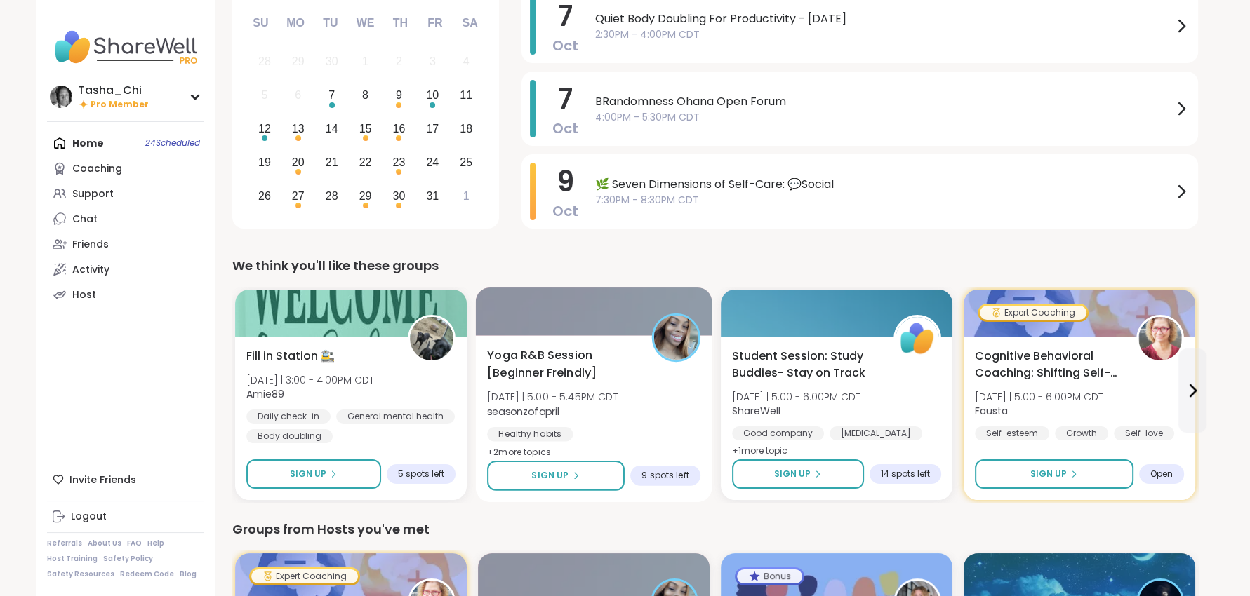
click at [618, 369] on span "Yoga R&B Session [Beginner Freindly]" at bounding box center [561, 364] width 149 height 34
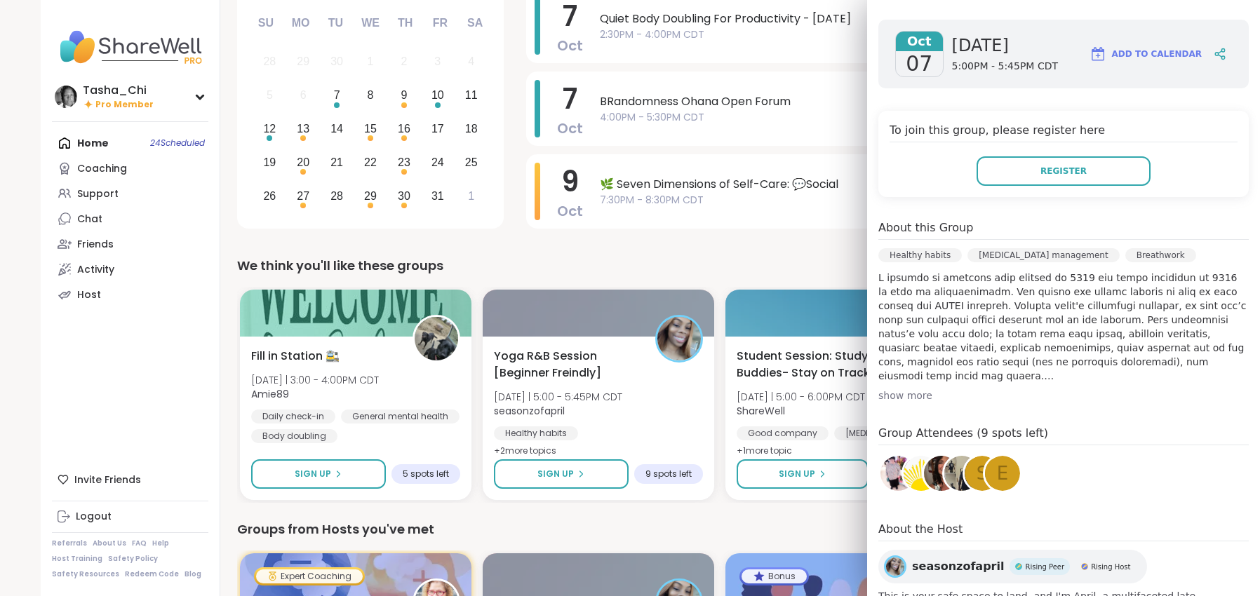
scroll to position [0, 0]
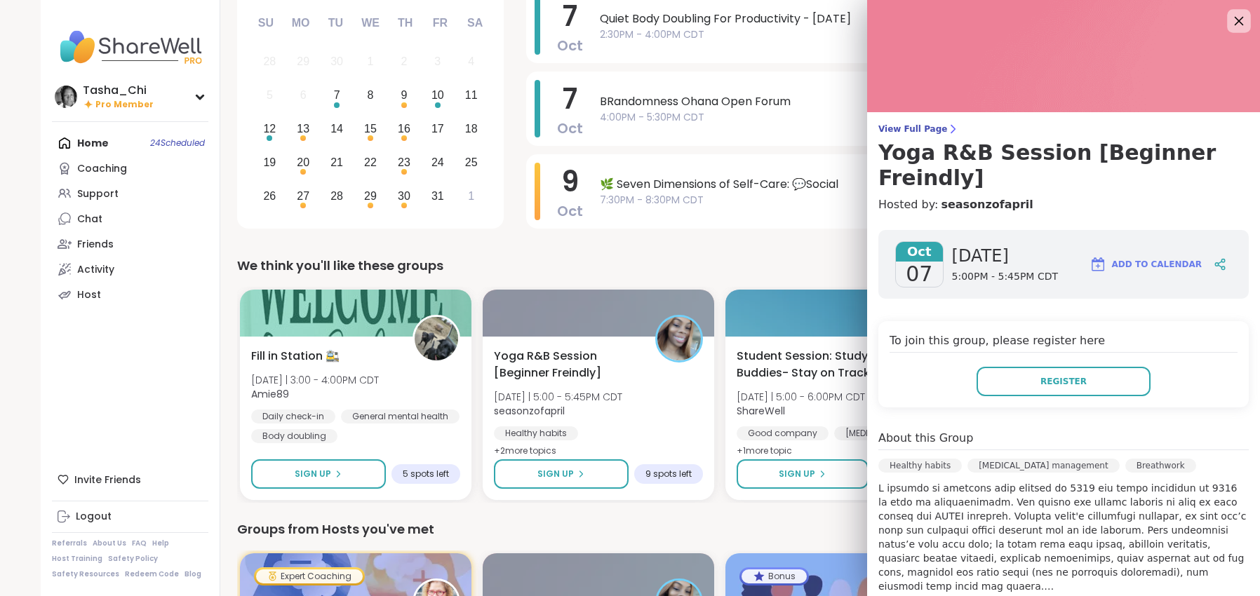
click at [851, 26] on icon at bounding box center [1239, 21] width 18 height 18
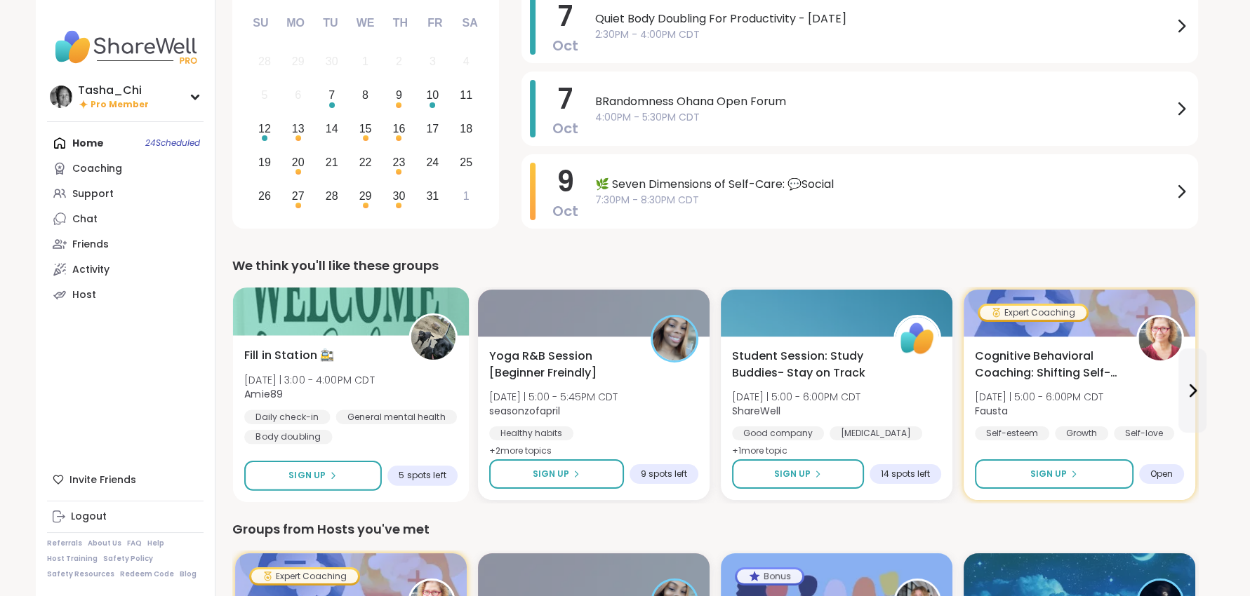
click at [368, 352] on div "Fill in Station 🚉 Tue 10/7 | 3:00 - 4:00PM CDT Amie89 Daily check-in General me…" at bounding box center [350, 396] width 213 height 98
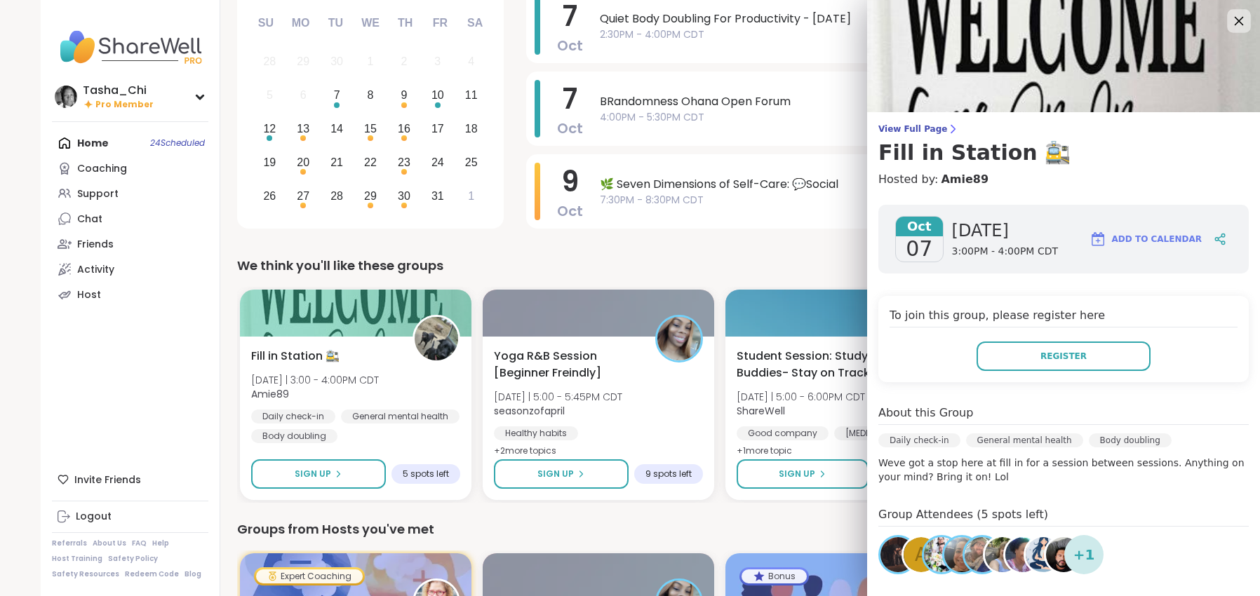
click at [851, 20] on icon at bounding box center [1239, 21] width 18 height 18
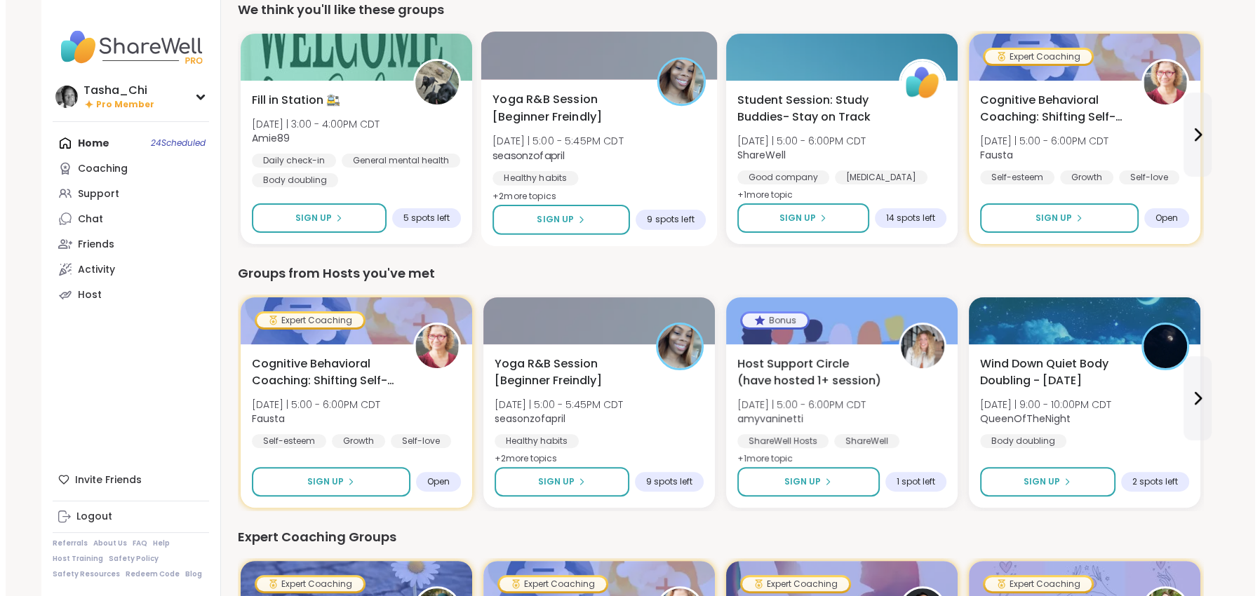
scroll to position [491, 0]
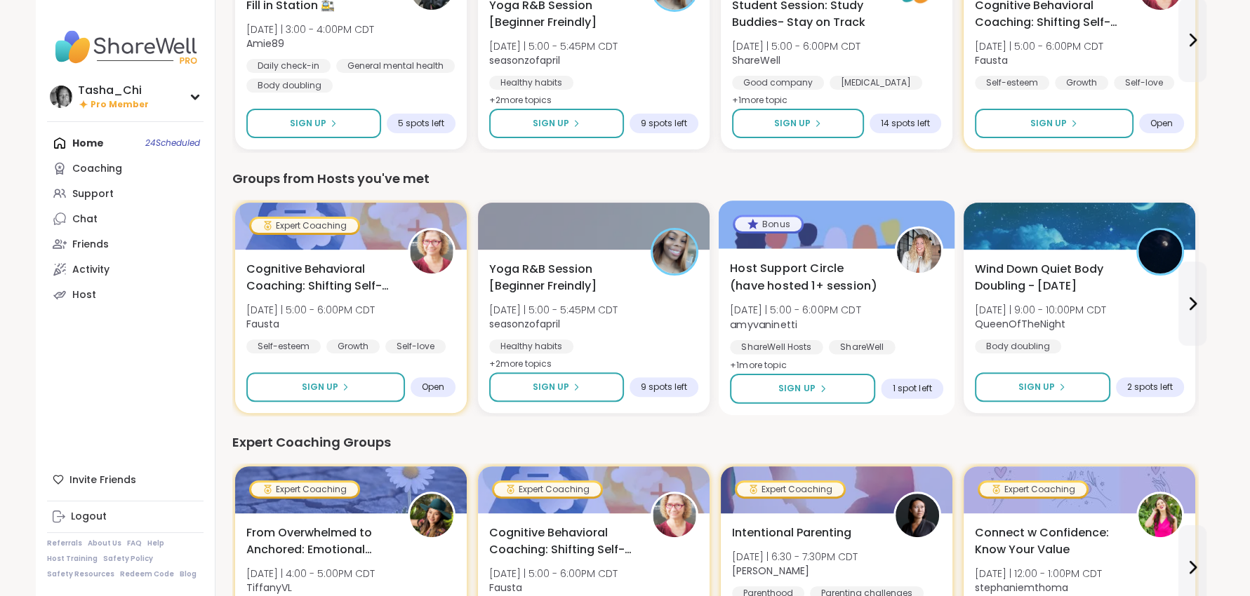
click at [851, 337] on div "Host Support Circle (have hosted 1+ session) Tue 10/7 | 5:00 - 6:00PM CDT amyva…" at bounding box center [836, 317] width 213 height 114
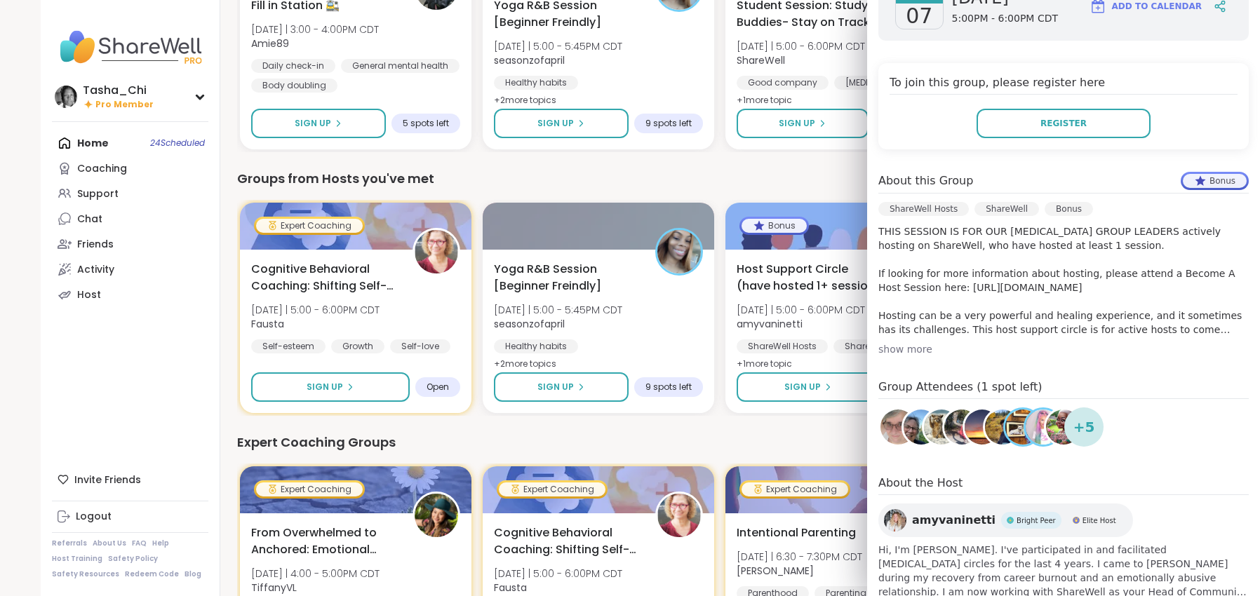
scroll to position [281, 0]
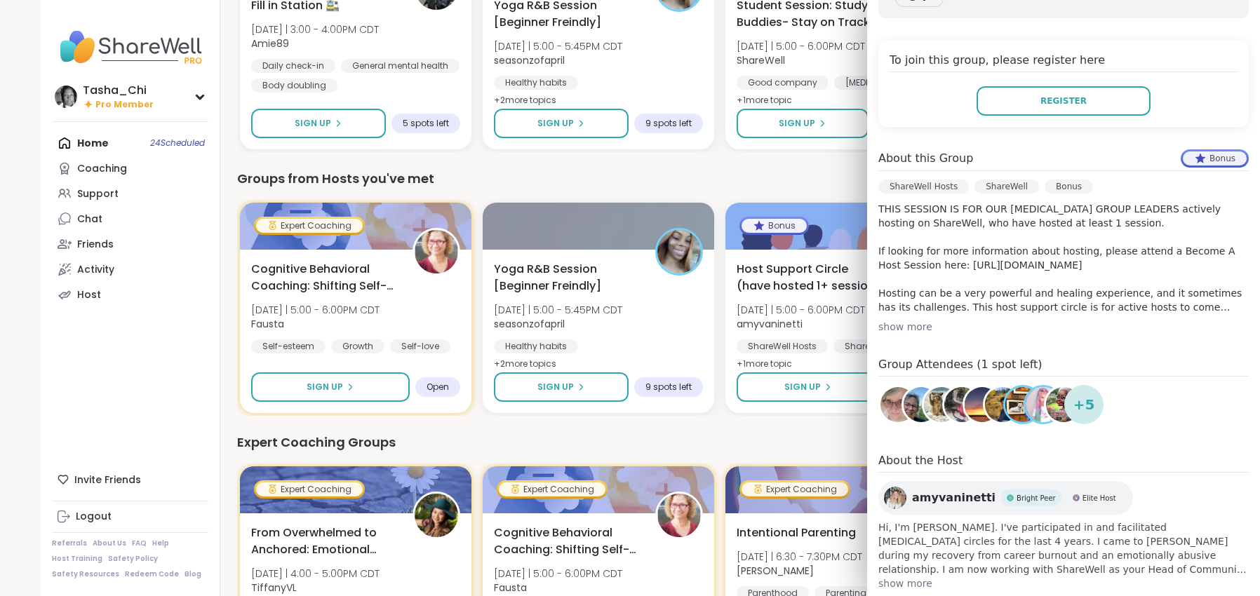
click at [851, 128] on div "Oct 07 Tuesday 5:00PM - 6:00PM CDT Add to Calendar To join this group, please r…" at bounding box center [1063, 270] width 393 height 664
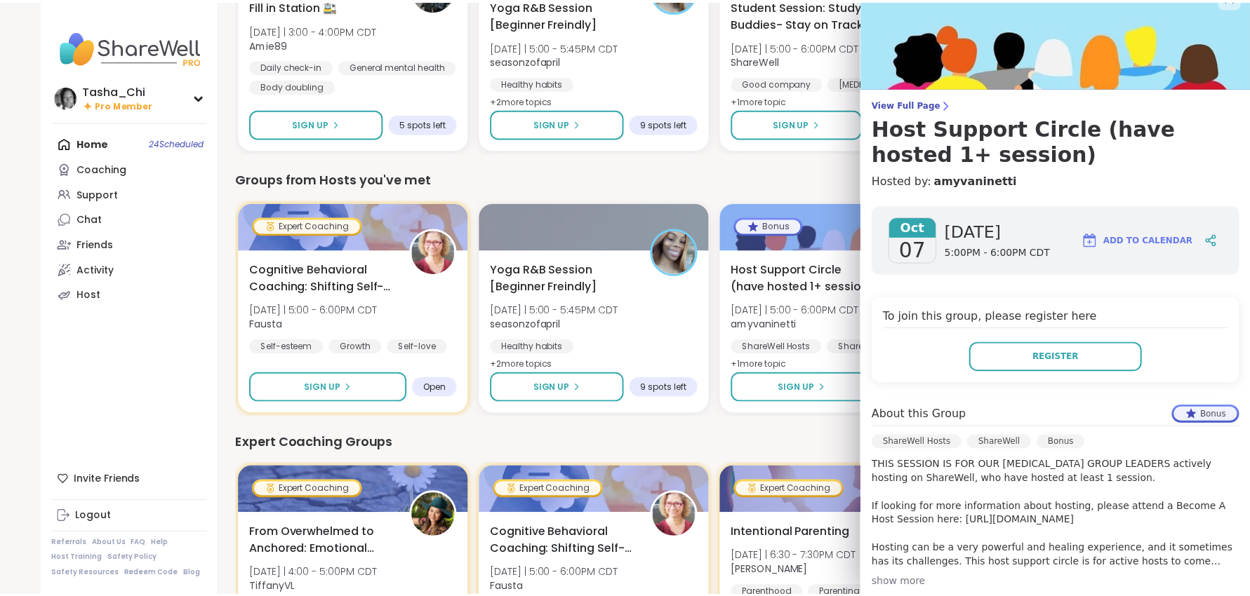
scroll to position [0, 0]
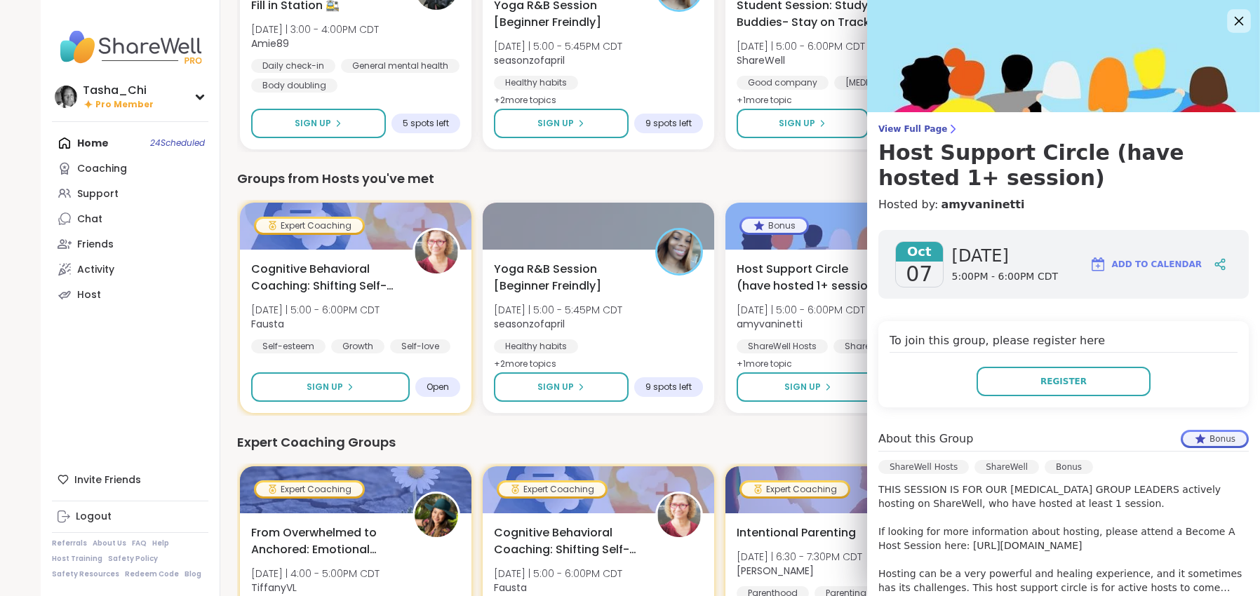
click at [851, 19] on icon at bounding box center [1239, 21] width 18 height 18
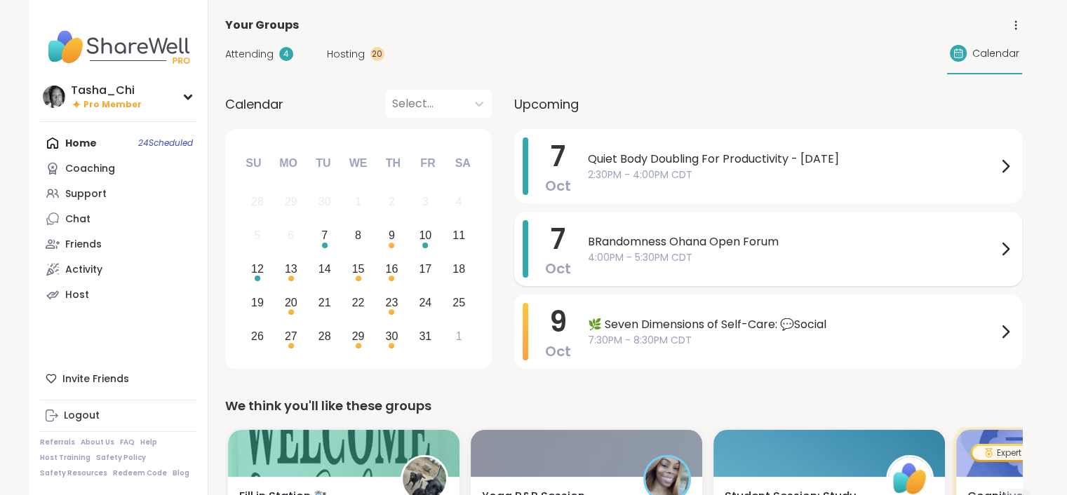
click at [674, 246] on span "BRandomness Ohana Open Forum" at bounding box center [792, 242] width 409 height 17
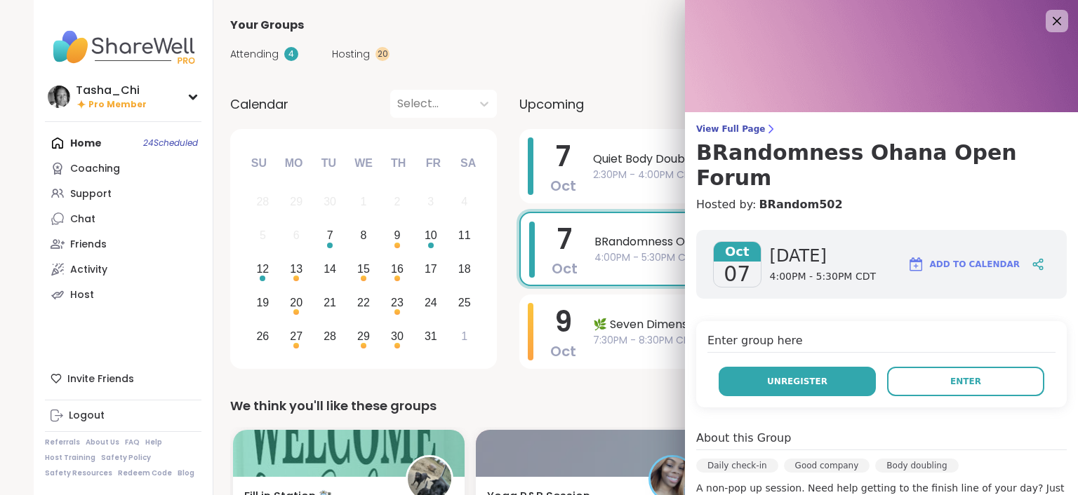
click at [813, 367] on button "Unregister" at bounding box center [797, 381] width 157 height 29
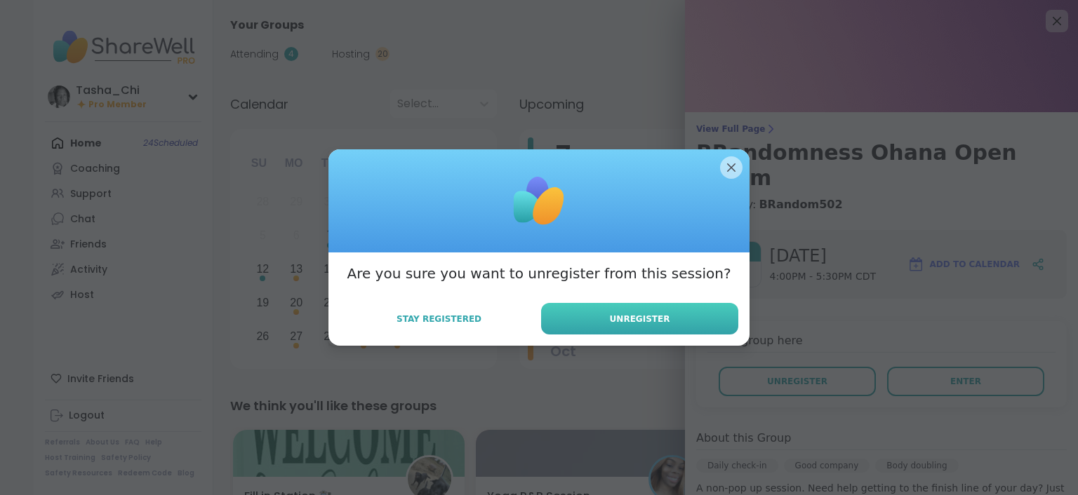
click at [641, 319] on span "Unregister" at bounding box center [640, 319] width 60 height 13
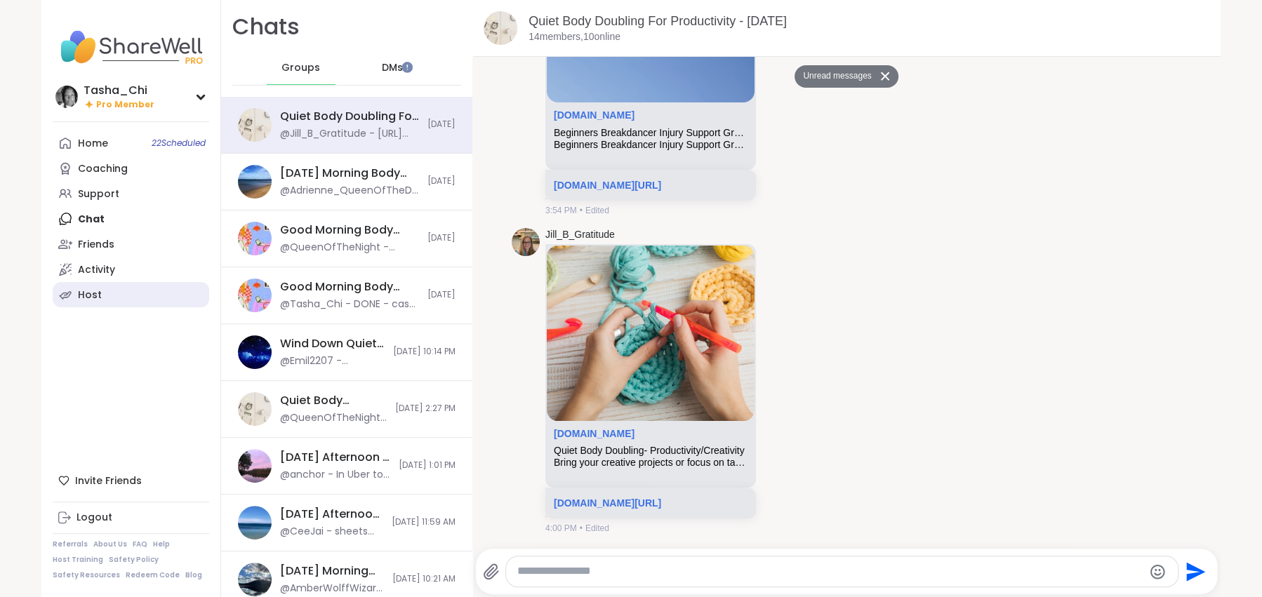
click at [80, 289] on div "Host" at bounding box center [90, 295] width 24 height 14
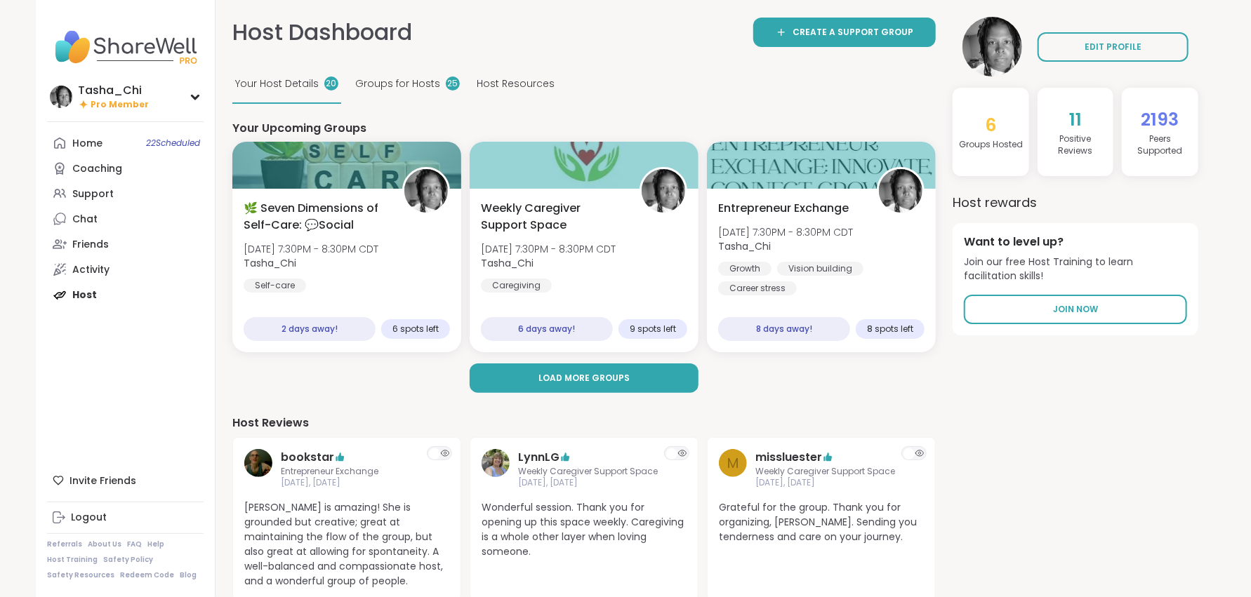
click at [402, 81] on span "Groups for Hosts" at bounding box center [397, 83] width 85 height 15
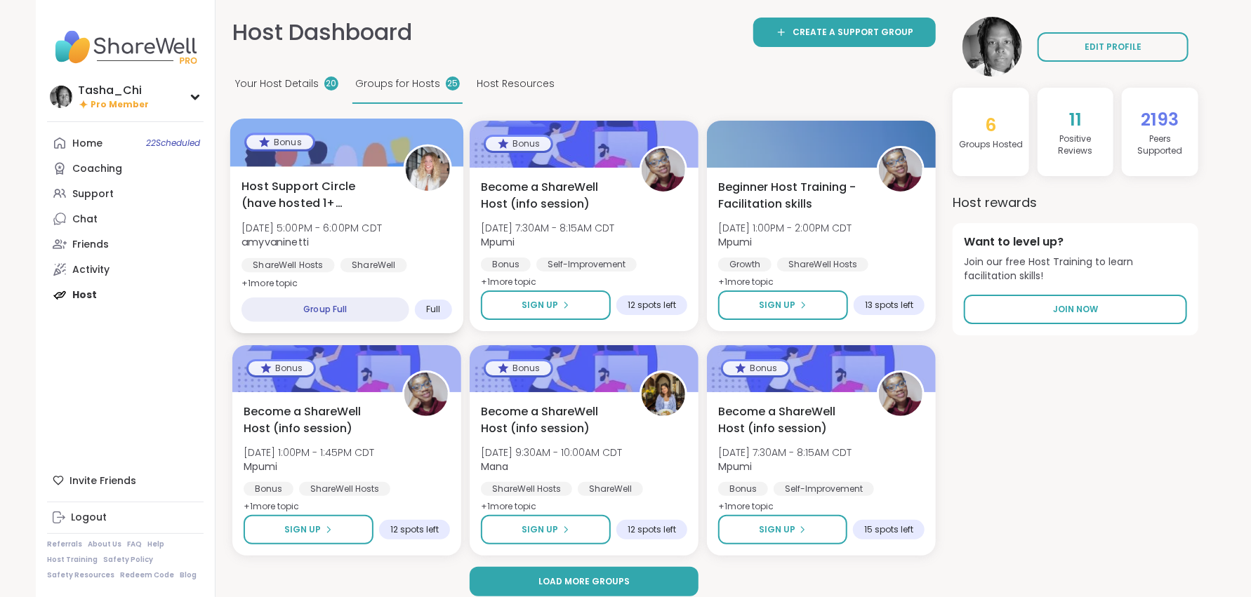
click at [441, 229] on div "Host Support Circle (have hosted 1+ session) [DATE] 5:00PM - 6:00PM CDT amyvani…" at bounding box center [346, 235] width 211 height 114
click at [93, 202] on link "Support" at bounding box center [125, 193] width 156 height 25
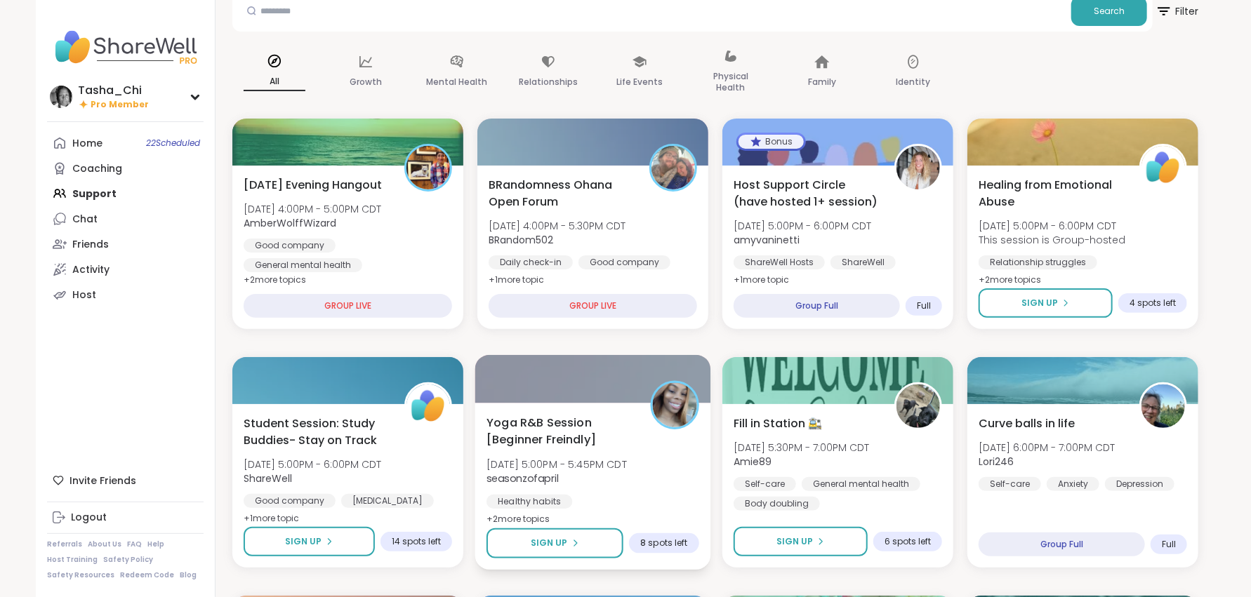
scroll to position [70, 0]
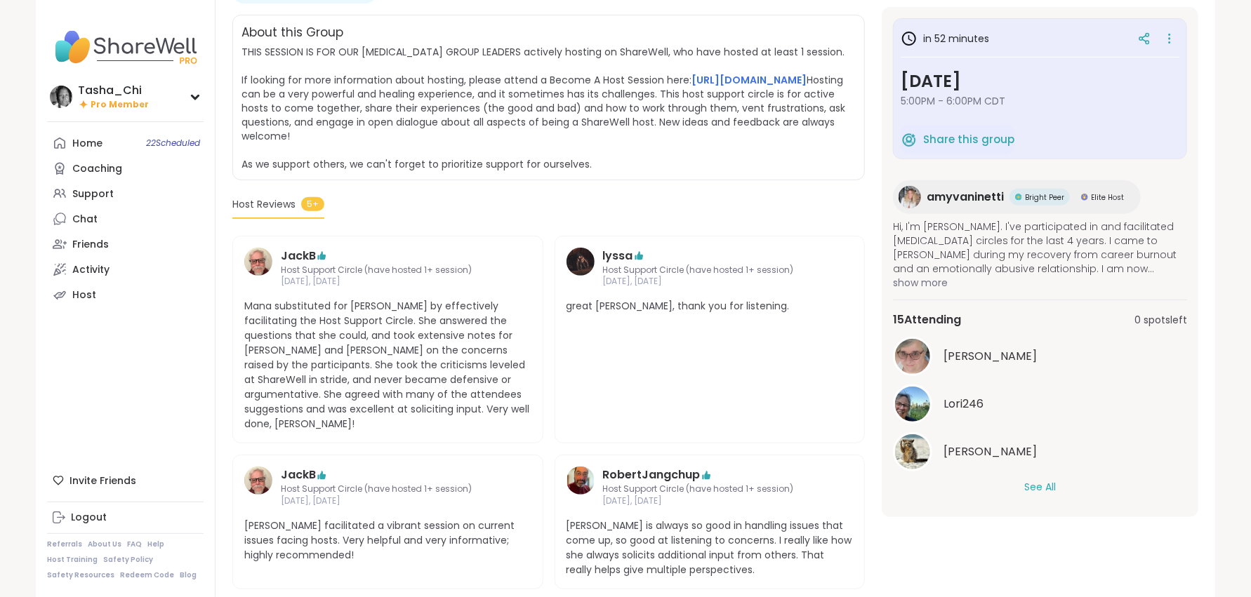
click at [1037, 486] on button "See All" at bounding box center [1040, 487] width 32 height 15
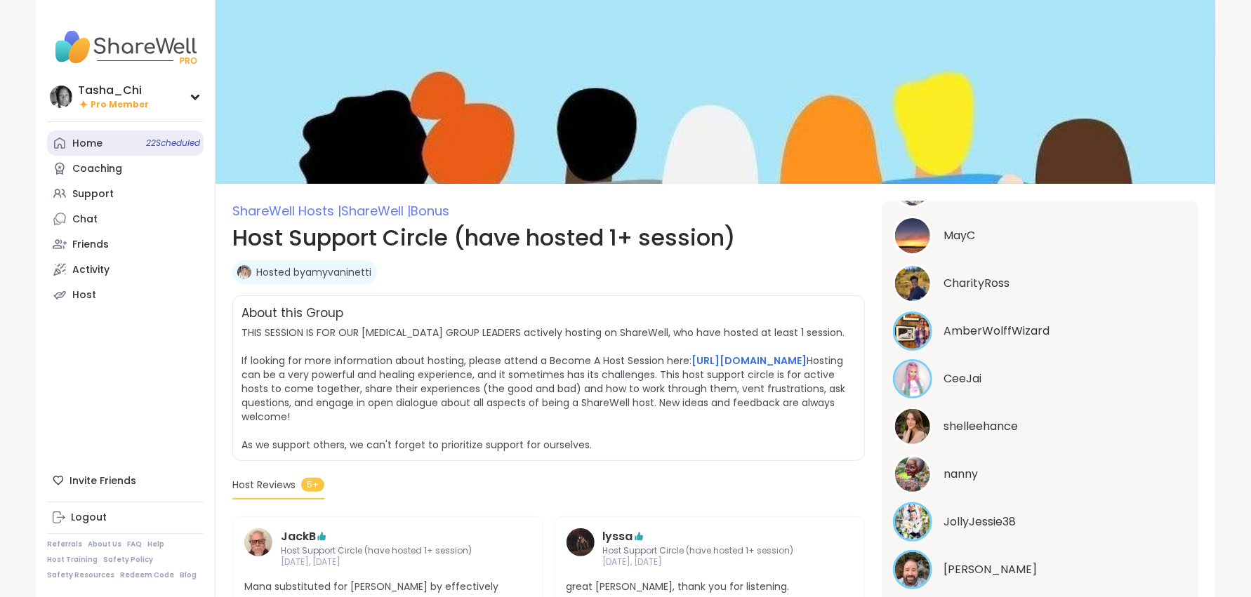
click at [105, 139] on link "Home 22 Scheduled" at bounding box center [125, 143] width 156 height 25
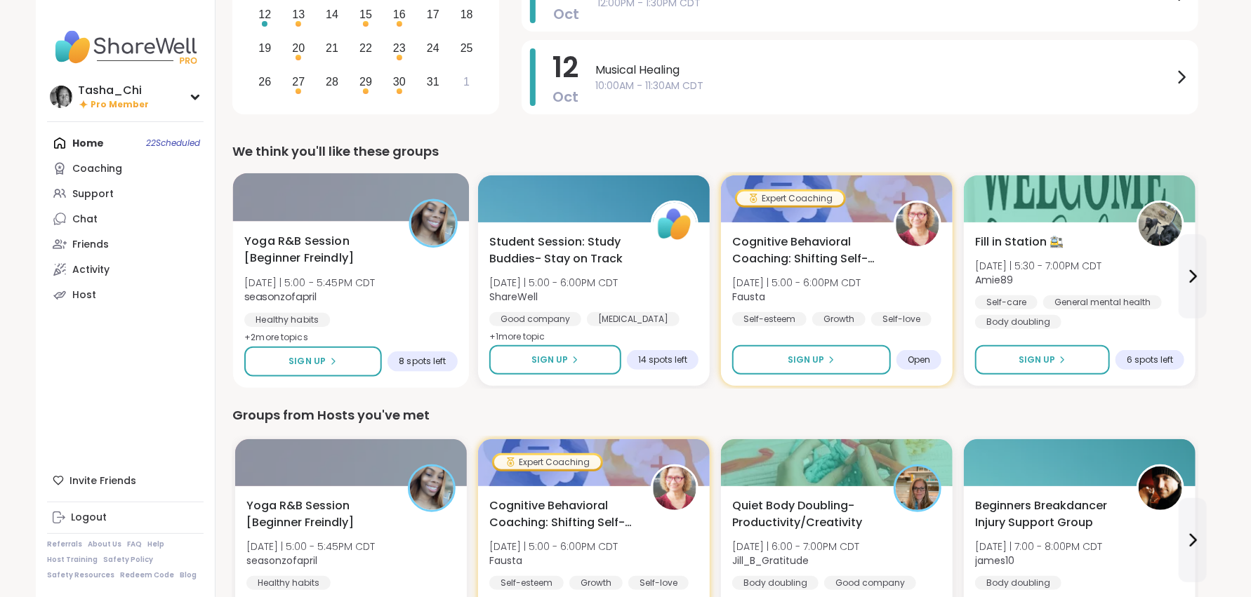
scroll to position [281, 0]
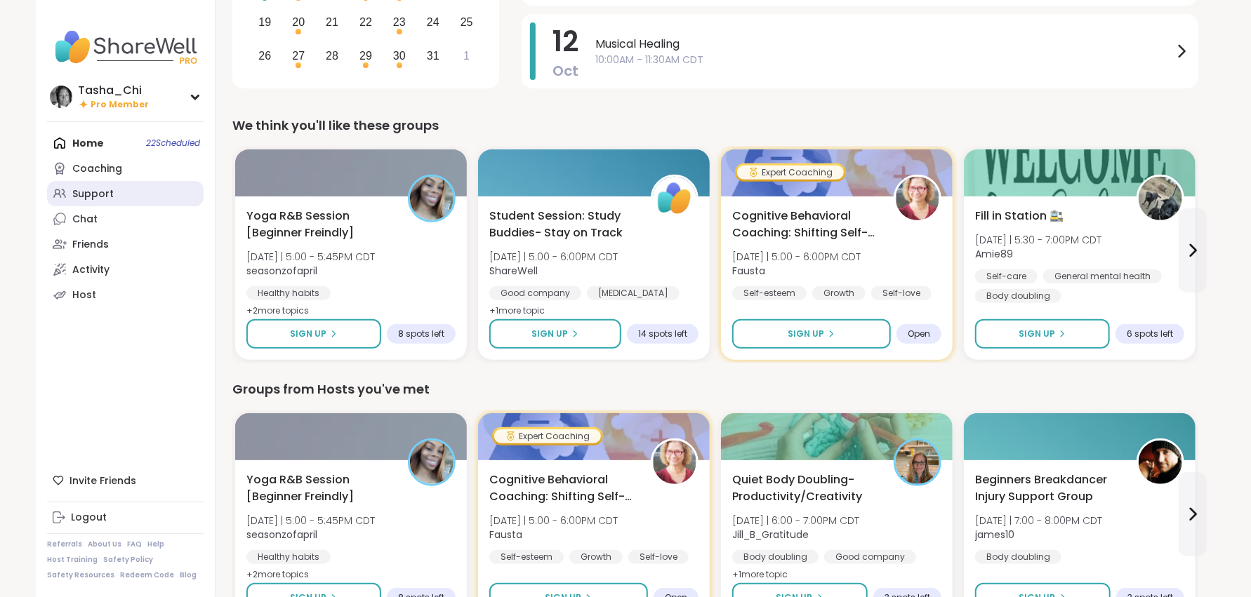
click at [79, 185] on link "Support" at bounding box center [125, 193] width 156 height 25
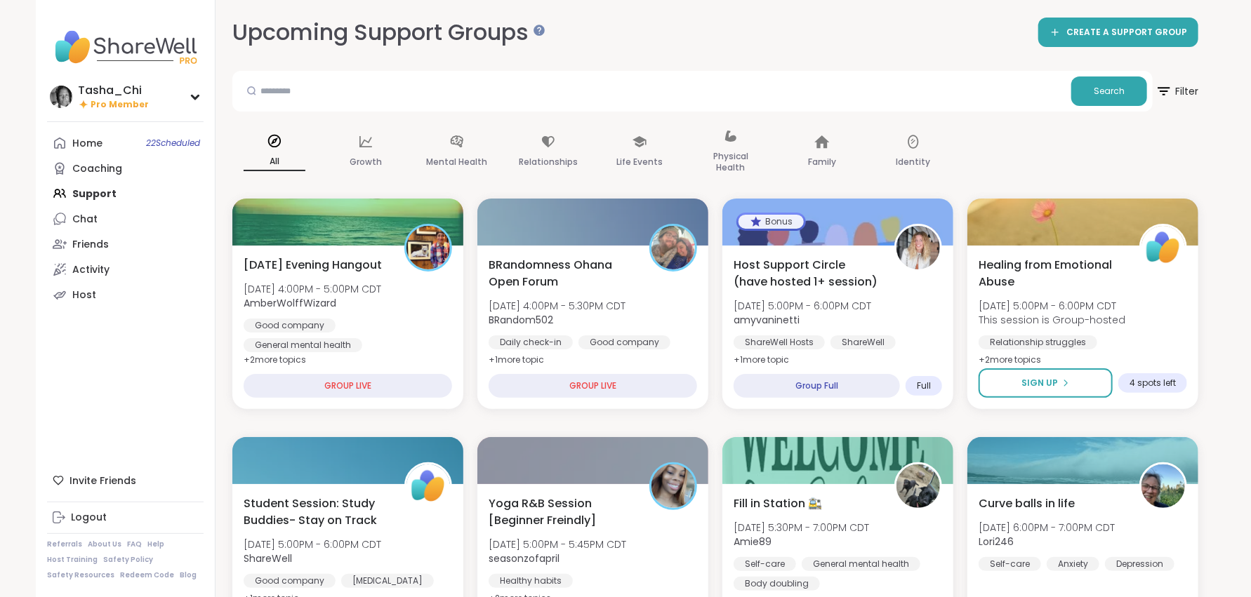
click at [1021, 151] on div "All Growth Mental Health Relationships Life Events Physical Health Family Ident…" at bounding box center [715, 152] width 966 height 70
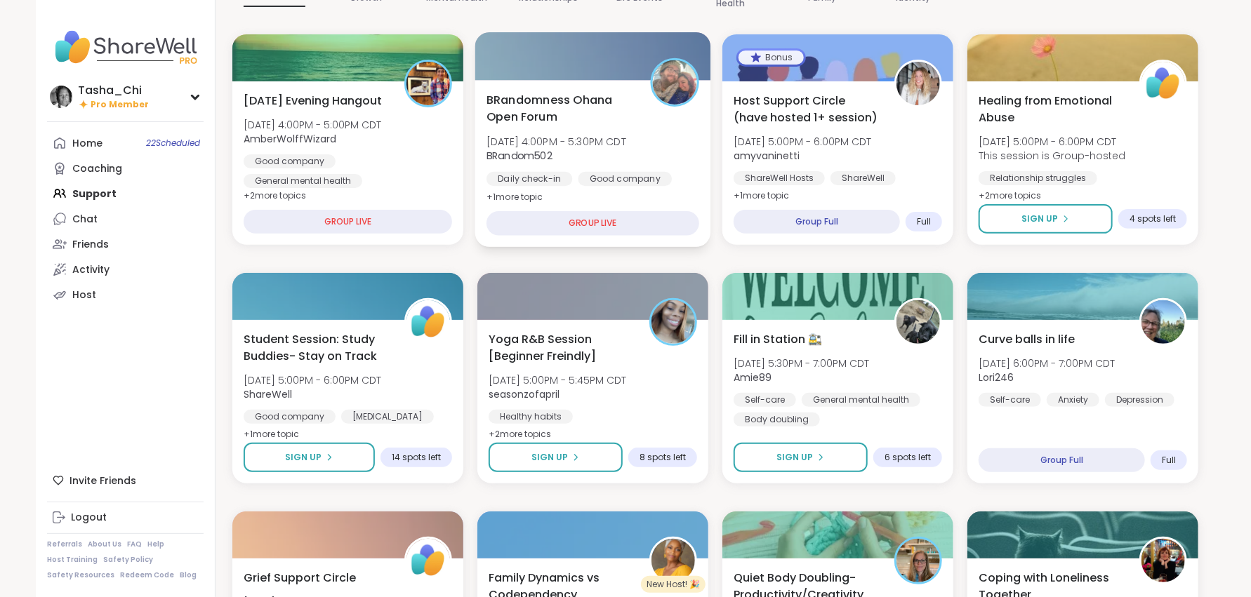
scroll to position [140, 0]
